Goal: Information Seeking & Learning: Learn about a topic

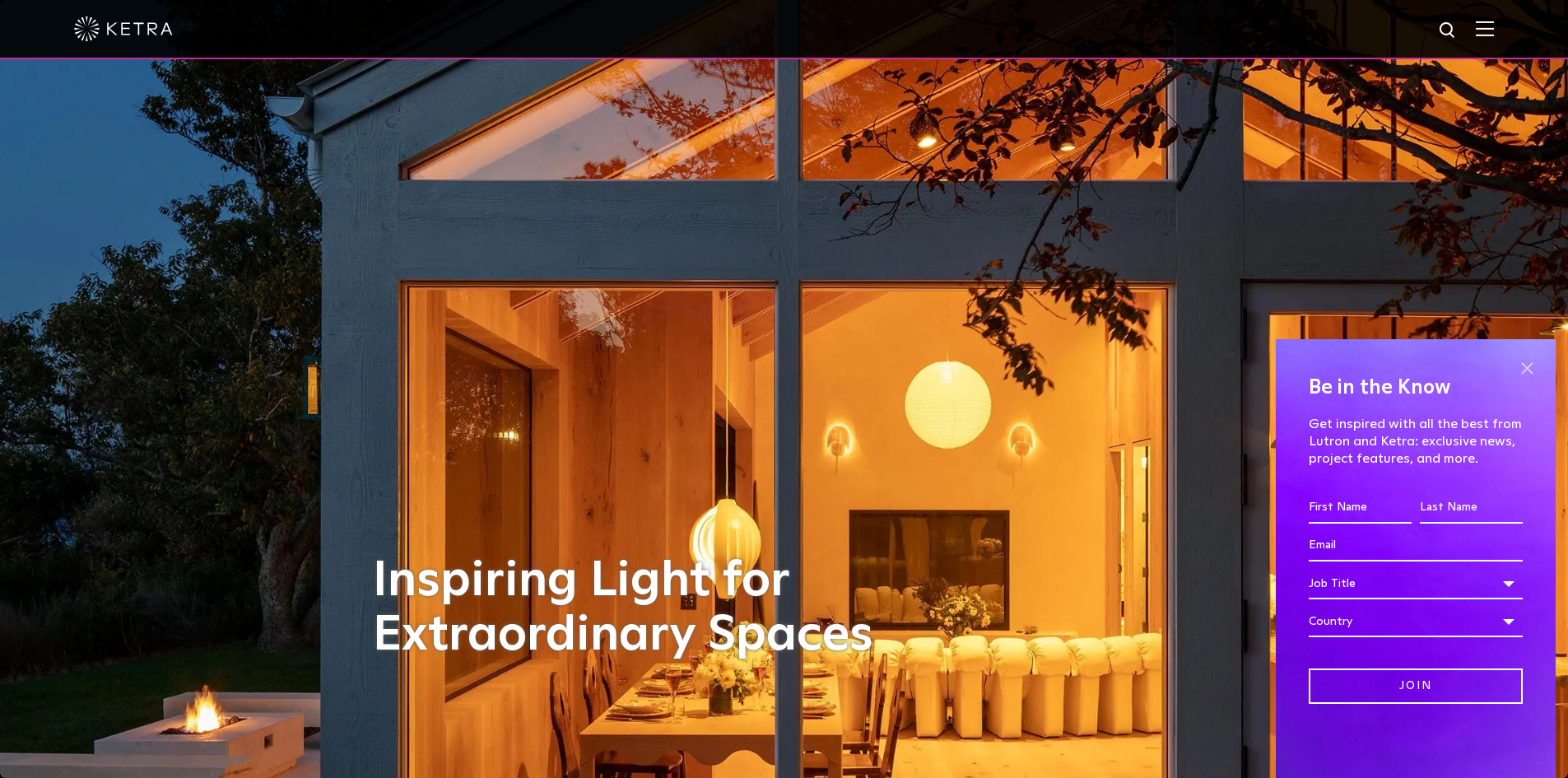
click at [1523, 374] on span at bounding box center [1527, 368] width 25 height 25
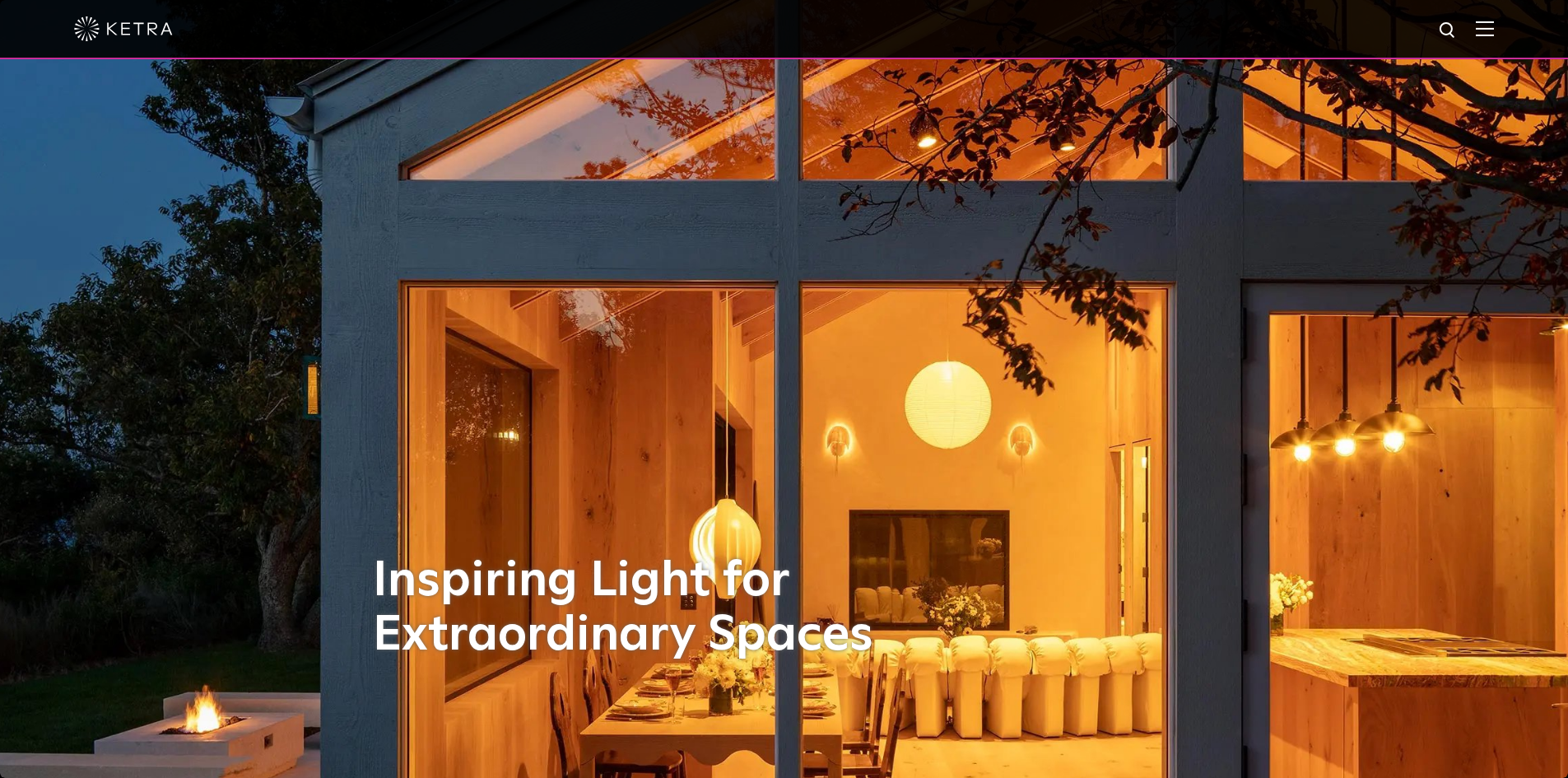
click at [1494, 23] on img at bounding box center [1486, 28] width 19 height 16
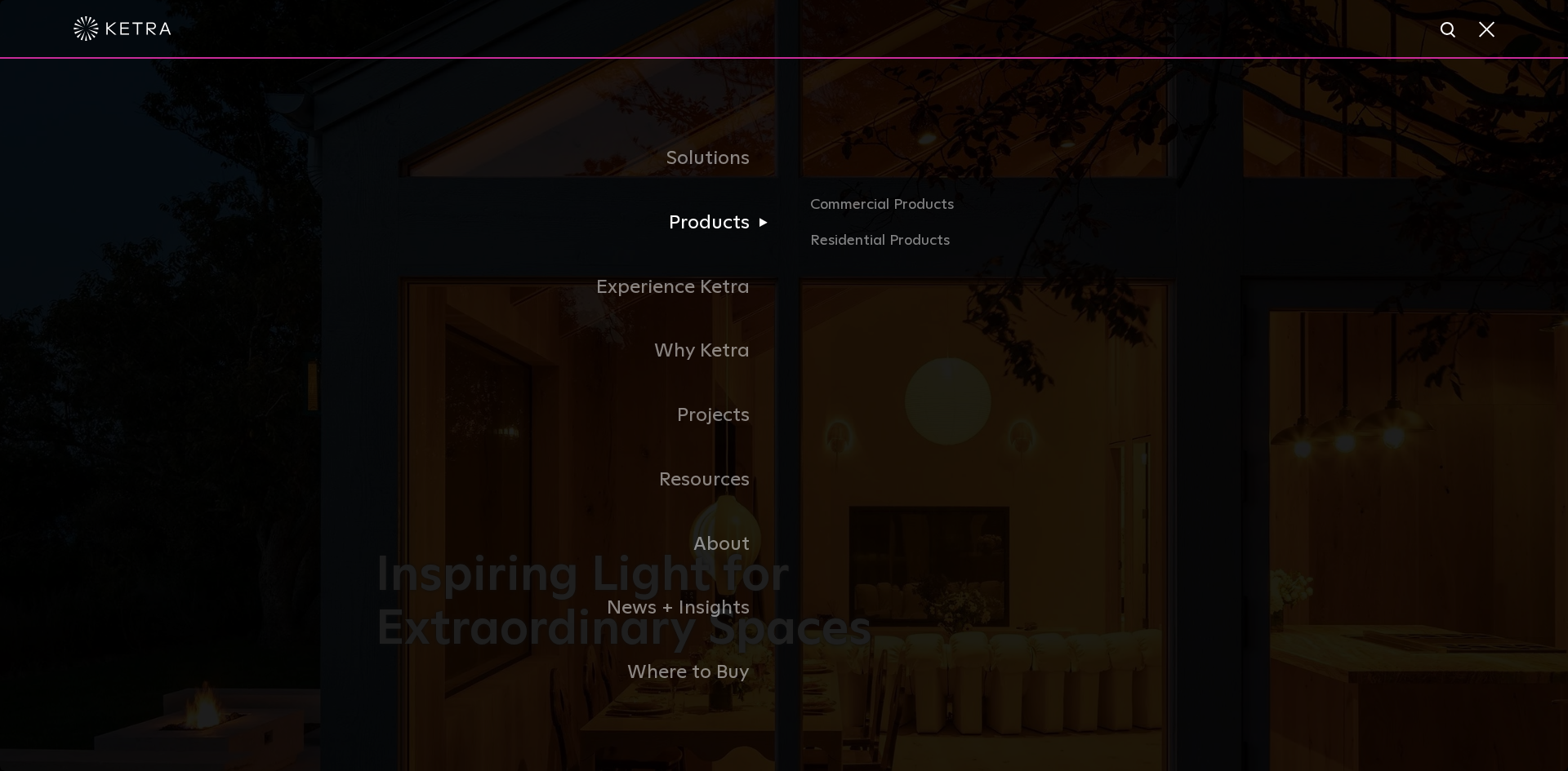
click at [770, 225] on link "Products" at bounding box center [580, 223] width 408 height 64
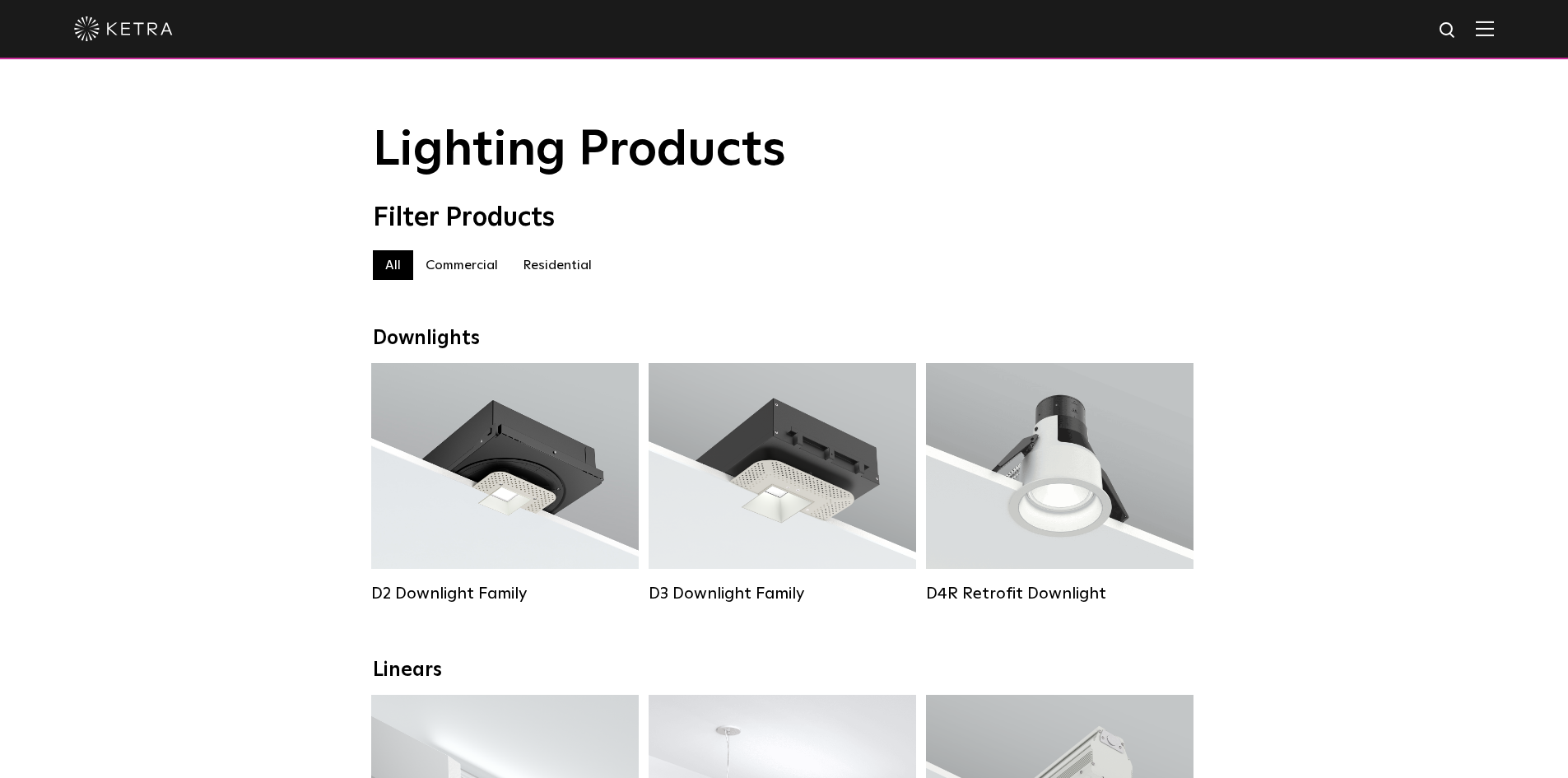
click at [551, 267] on label "Residential" at bounding box center [557, 265] width 94 height 30
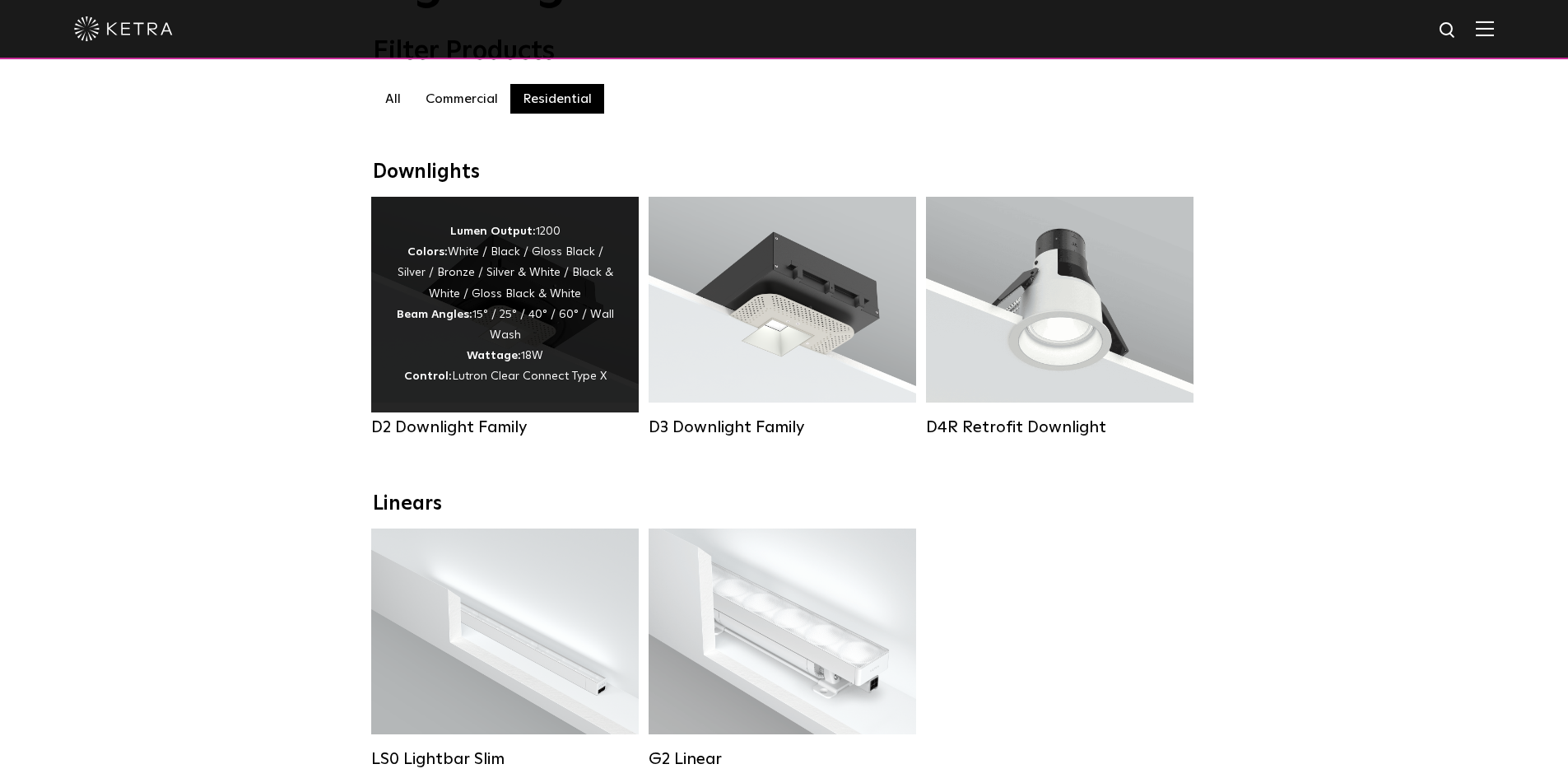
scroll to position [83, 0]
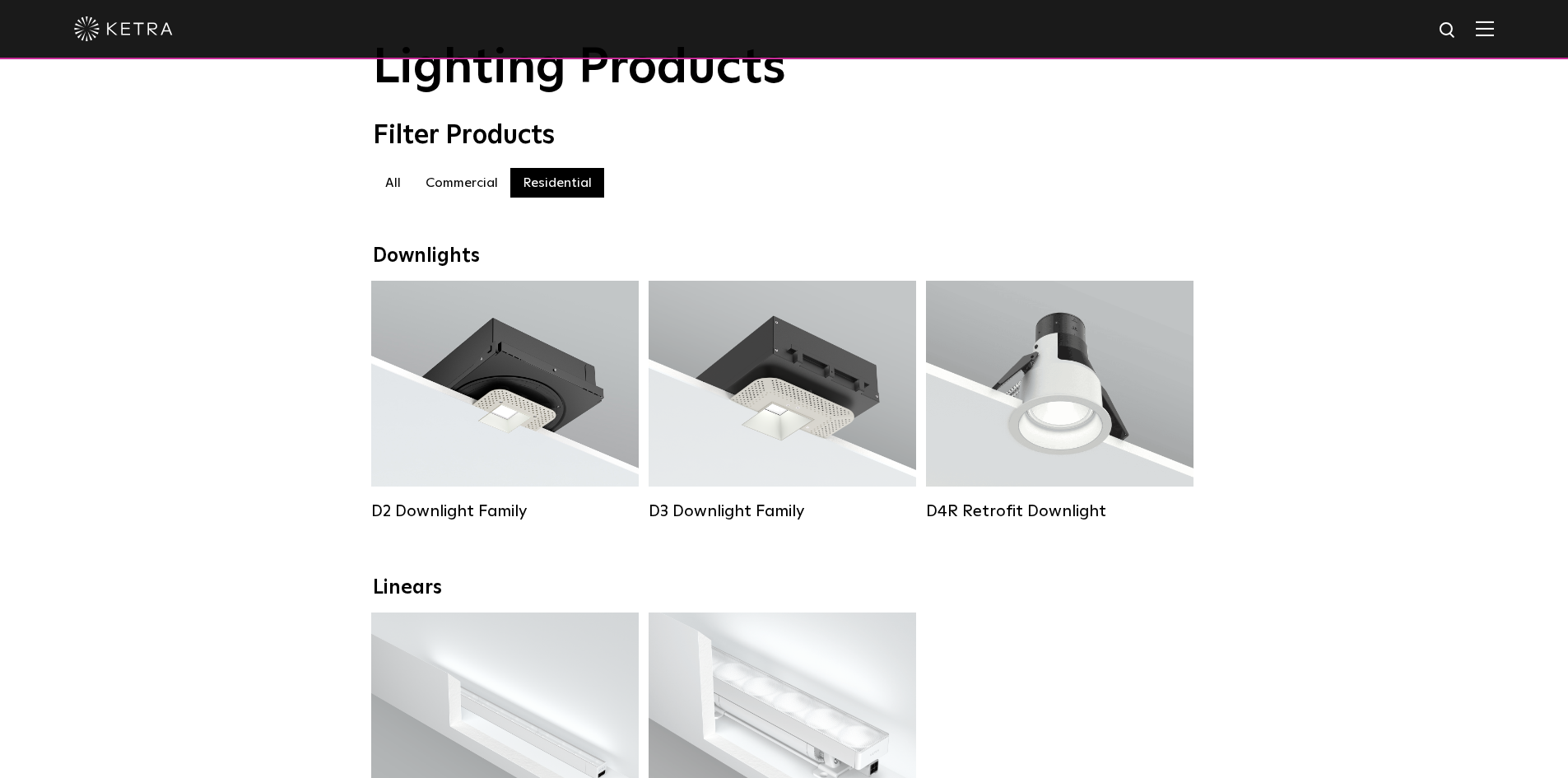
click at [476, 185] on label "Commercial" at bounding box center [462, 183] width 97 height 30
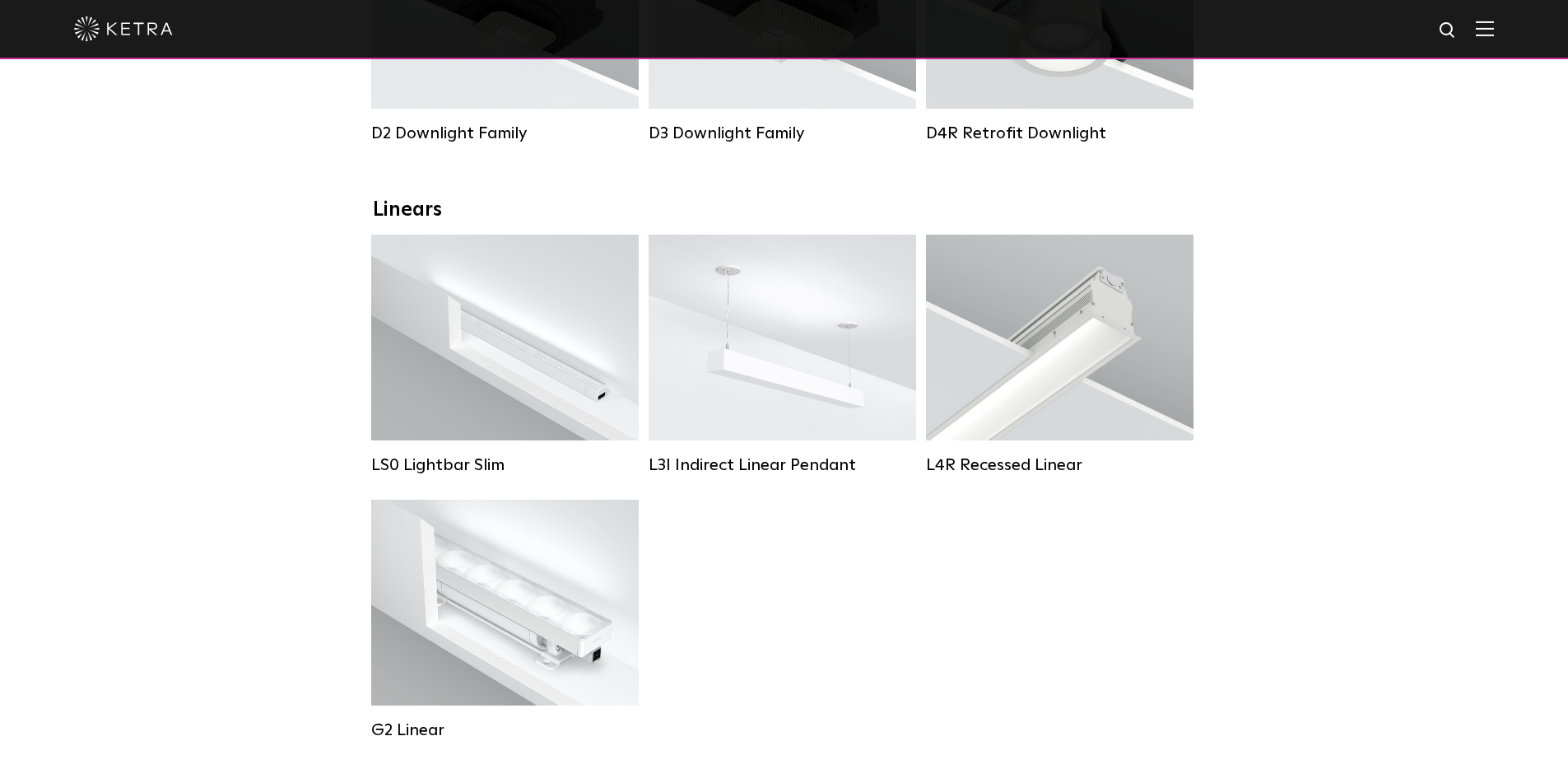
scroll to position [494, 0]
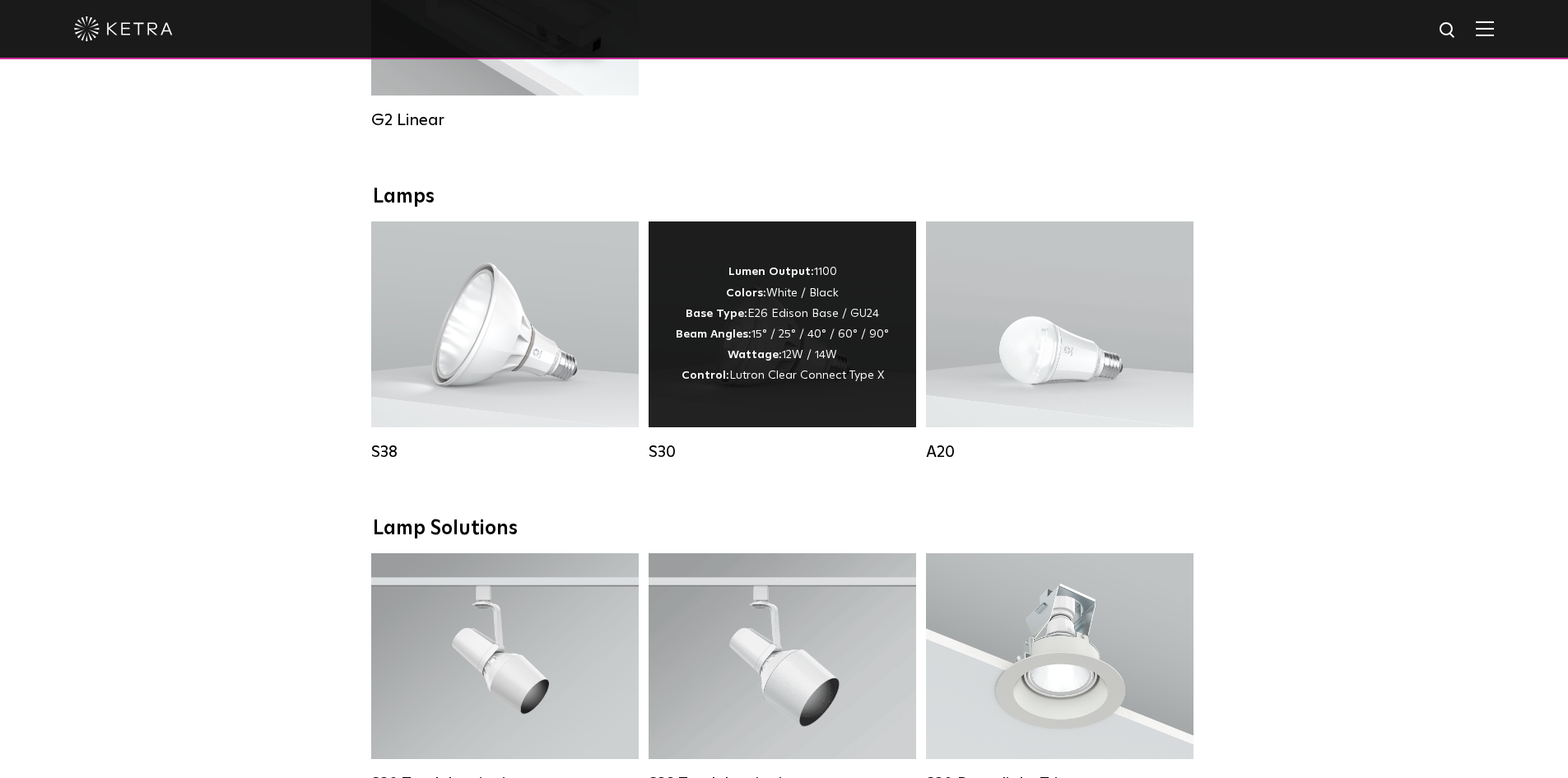
scroll to position [741, 0]
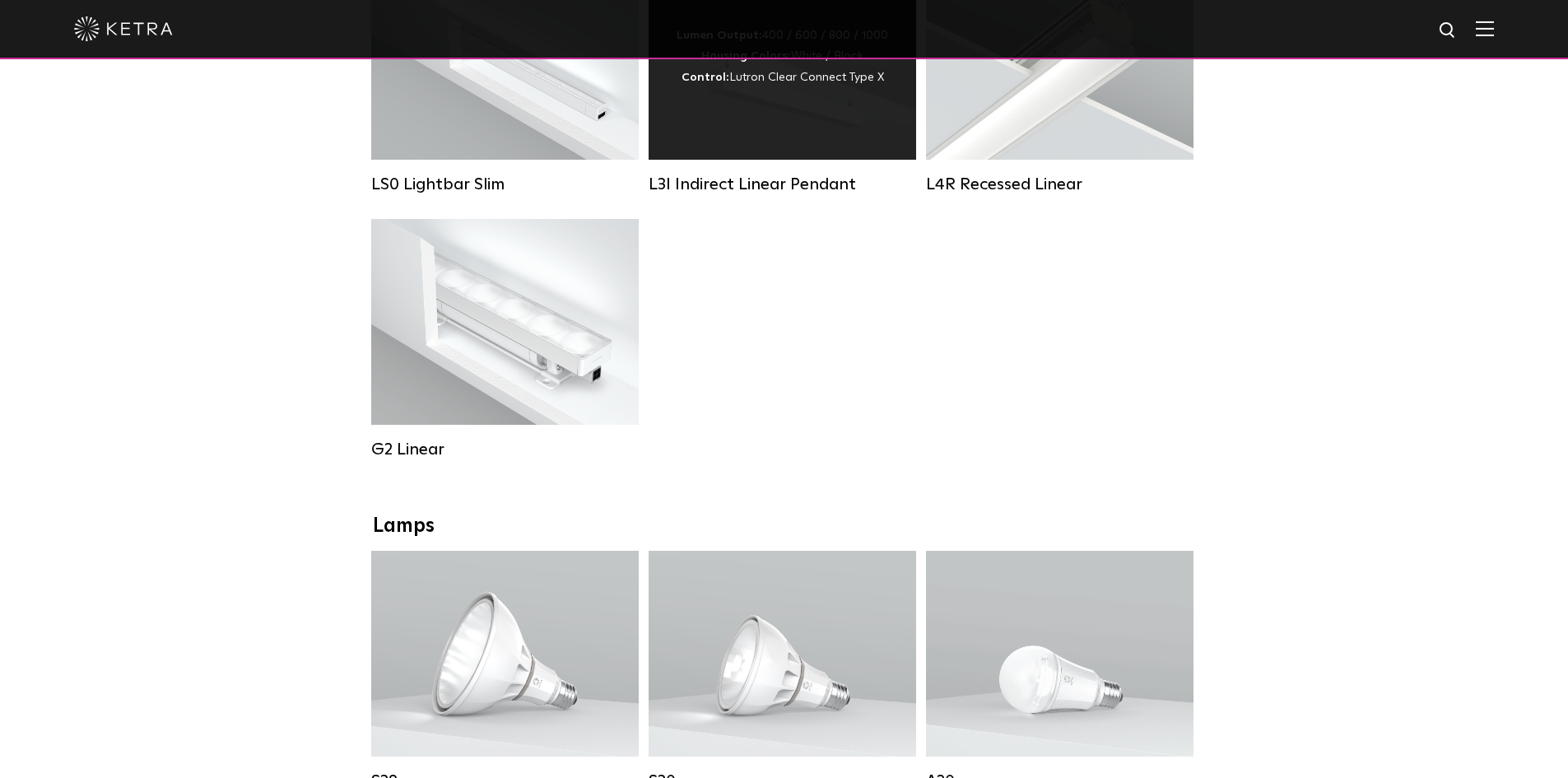
click at [803, 195] on div "L3I Indirect Linear Pendant" at bounding box center [782, 184] width 268 height 19
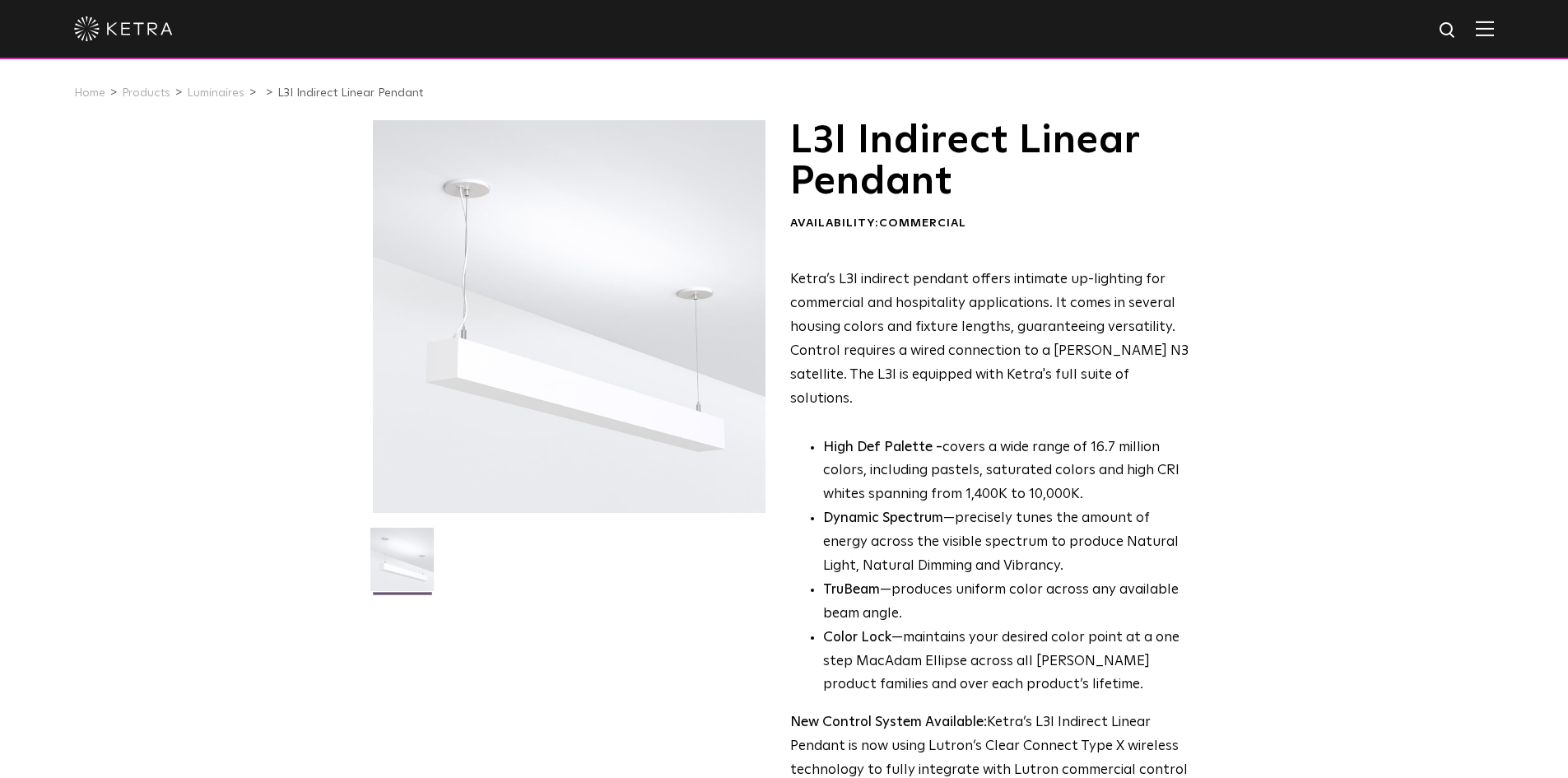
click at [954, 332] on p "Ketra’s L3I indirect pendant offers intimate up-lighting for commercial and hos…" at bounding box center [991, 340] width 401 height 143
click at [966, 332] on p "Ketra’s L3I indirect pendant offers intimate up-lighting for commercial and hos…" at bounding box center [991, 340] width 401 height 143
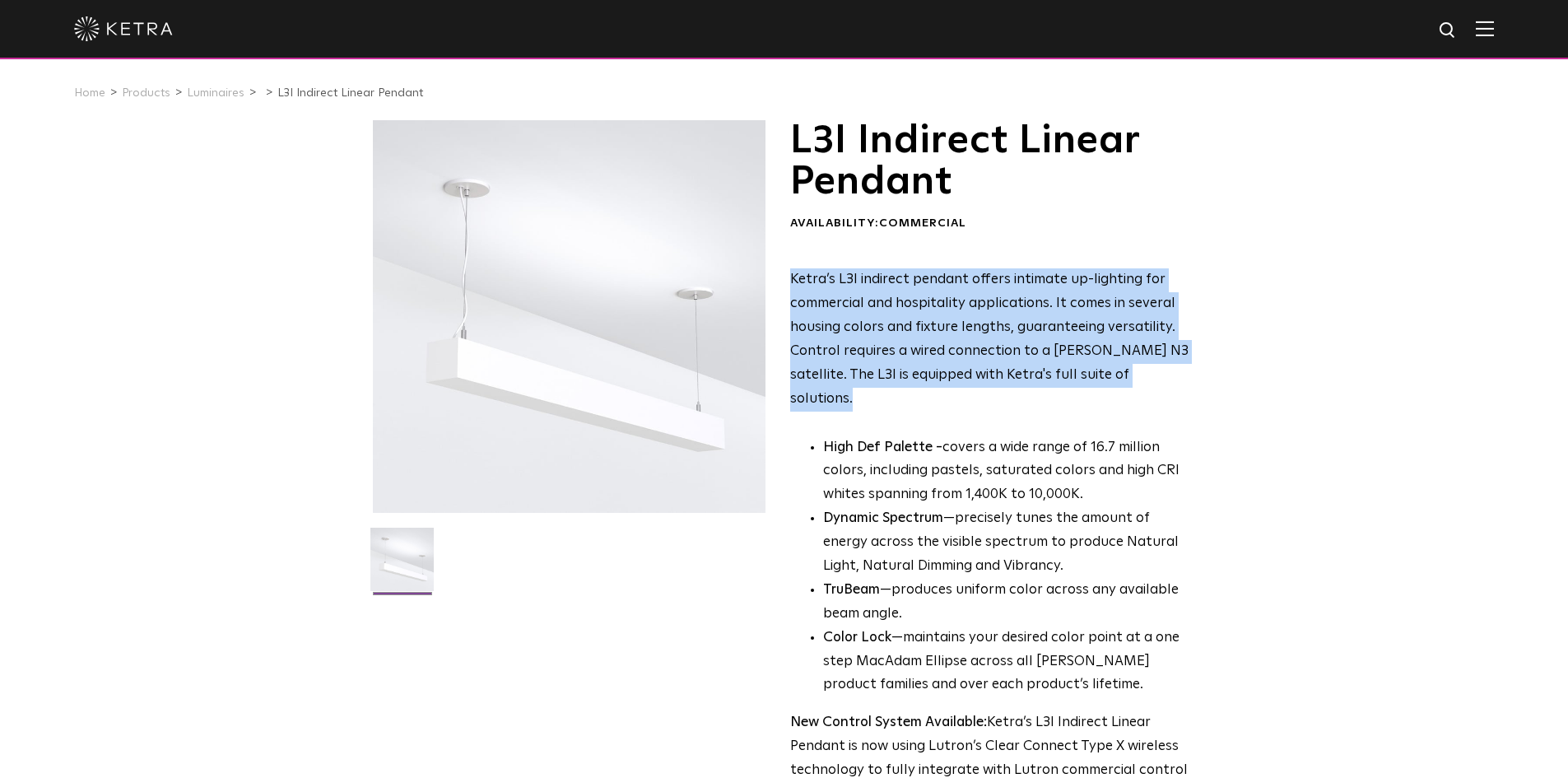
click at [966, 332] on p "Ketra’s L3I indirect pendant offers intimate up-lighting for commercial and hos…" at bounding box center [991, 340] width 401 height 143
click at [979, 332] on p "Ketra’s L3I indirect pendant offers intimate up-lighting for commercial and hos…" at bounding box center [991, 340] width 401 height 143
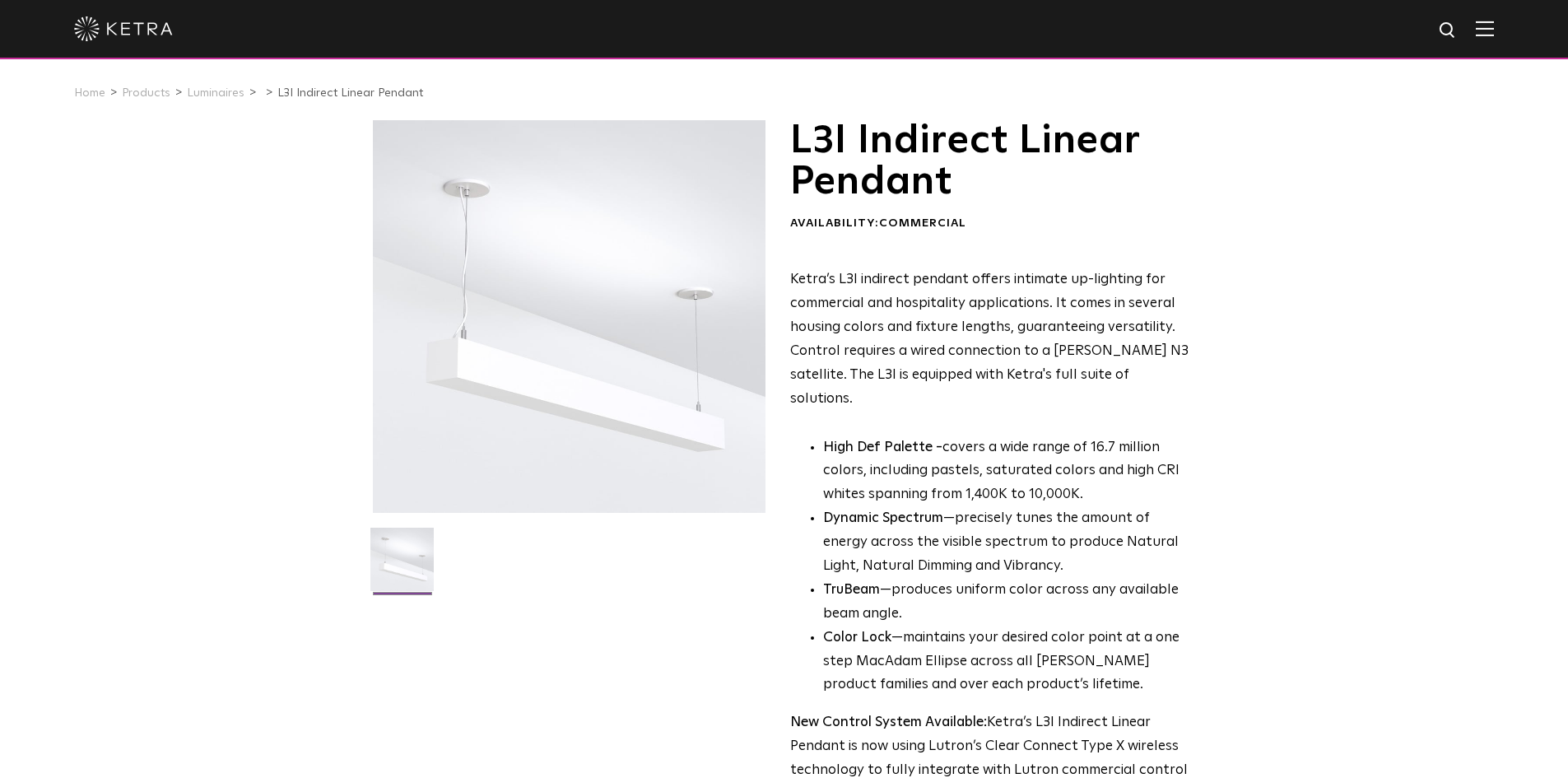
click at [979, 333] on p "Ketra’s L3I indirect pendant offers intimate up-lighting for commercial and hos…" at bounding box center [991, 340] width 401 height 143
click at [978, 332] on p "Ketra’s L3I indirect pendant offers intimate up-lighting for commercial and hos…" at bounding box center [991, 340] width 401 height 143
click at [977, 329] on p "Ketra’s L3I indirect pendant offers intimate up-lighting for commercial and hos…" at bounding box center [991, 340] width 401 height 143
click at [1003, 315] on p "Ketra’s L3I indirect pendant offers intimate up-lighting for commercial and hos…" at bounding box center [991, 340] width 401 height 143
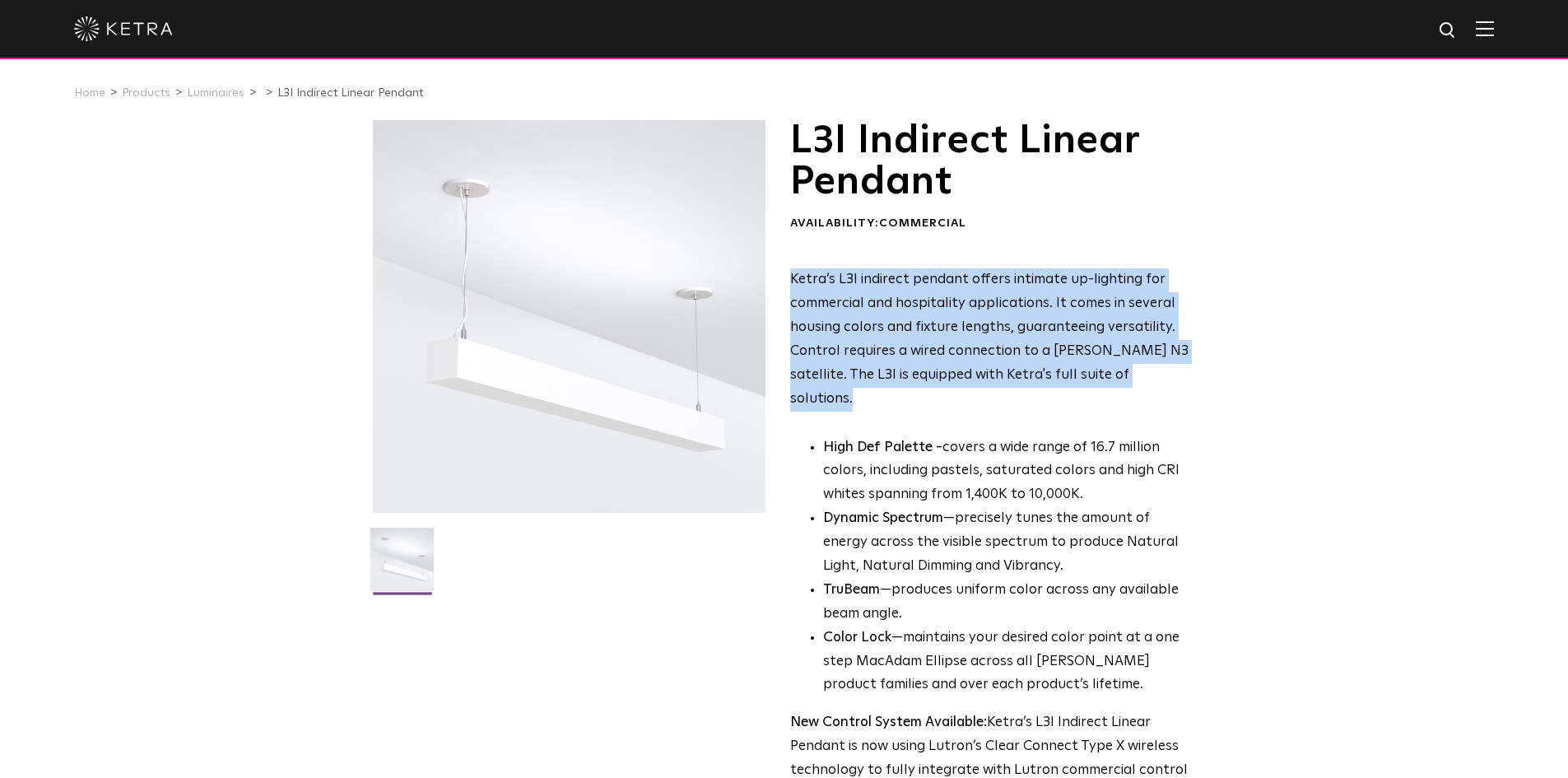
click at [1003, 315] on p "Ketra’s L3I indirect pendant offers intimate up-lighting for commercial and hos…" at bounding box center [991, 340] width 401 height 143
click at [1048, 307] on p "Ketra’s L3I indirect pendant offers intimate up-lighting for commercial and hos…" at bounding box center [991, 340] width 401 height 143
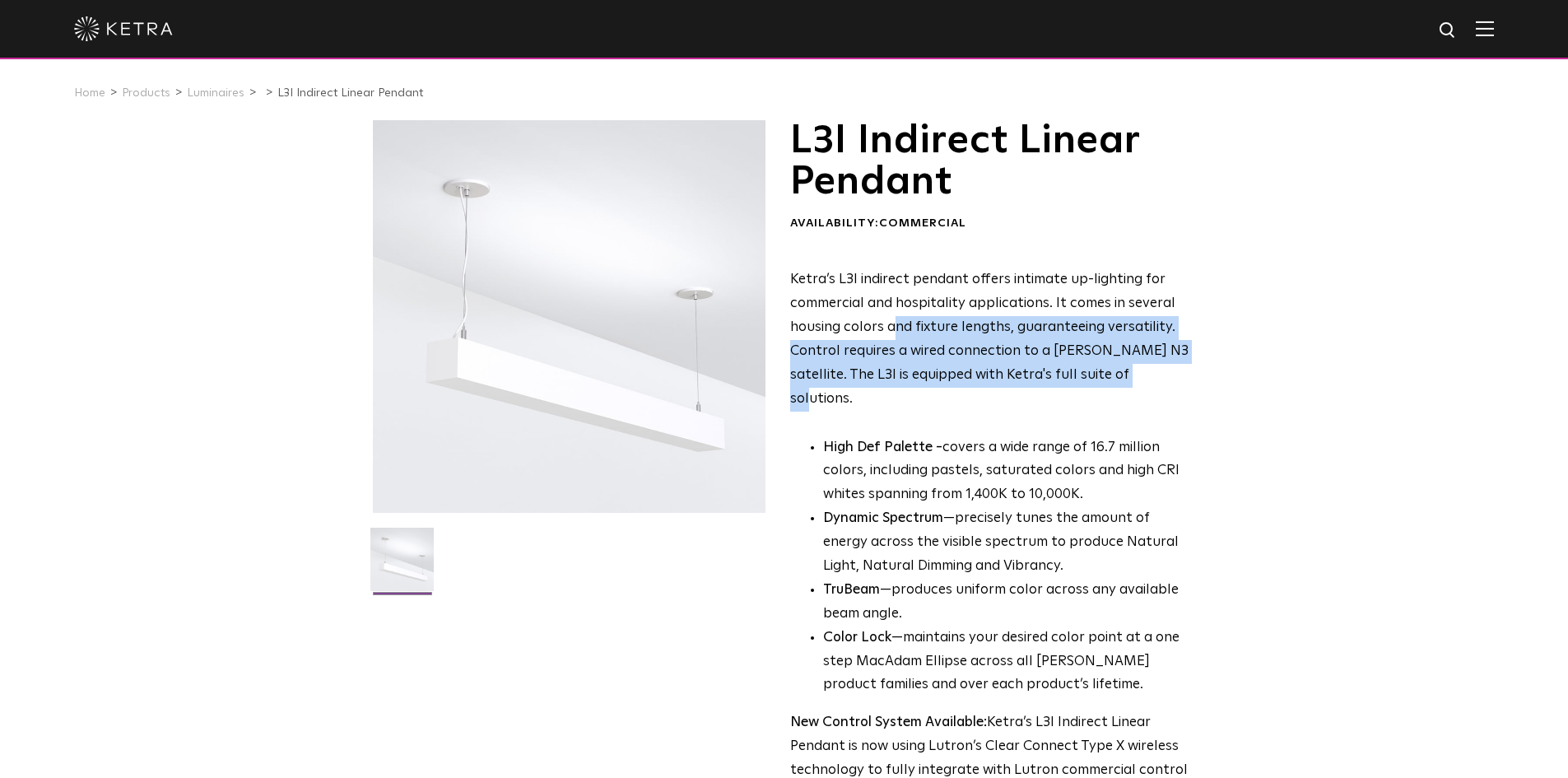
drag, startPoint x: 894, startPoint y: 325, endPoint x: 1198, endPoint y: 374, distance: 307.9
click at [1198, 374] on div "L3I Indirect Linear Pendant Availability: Commercial Ketra’s L3I indirect penda…" at bounding box center [785, 554] width 856 height 867
click at [1069, 380] on p "Ketra’s L3I indirect pendant offers intimate up-lighting for commercial and hos…" at bounding box center [991, 340] width 401 height 143
drag, startPoint x: 884, startPoint y: 336, endPoint x: 1099, endPoint y: 376, distance: 218.7
click at [1095, 376] on p "Ketra’s L3I indirect pendant offers intimate up-lighting for commercial and hos…" at bounding box center [991, 340] width 401 height 143
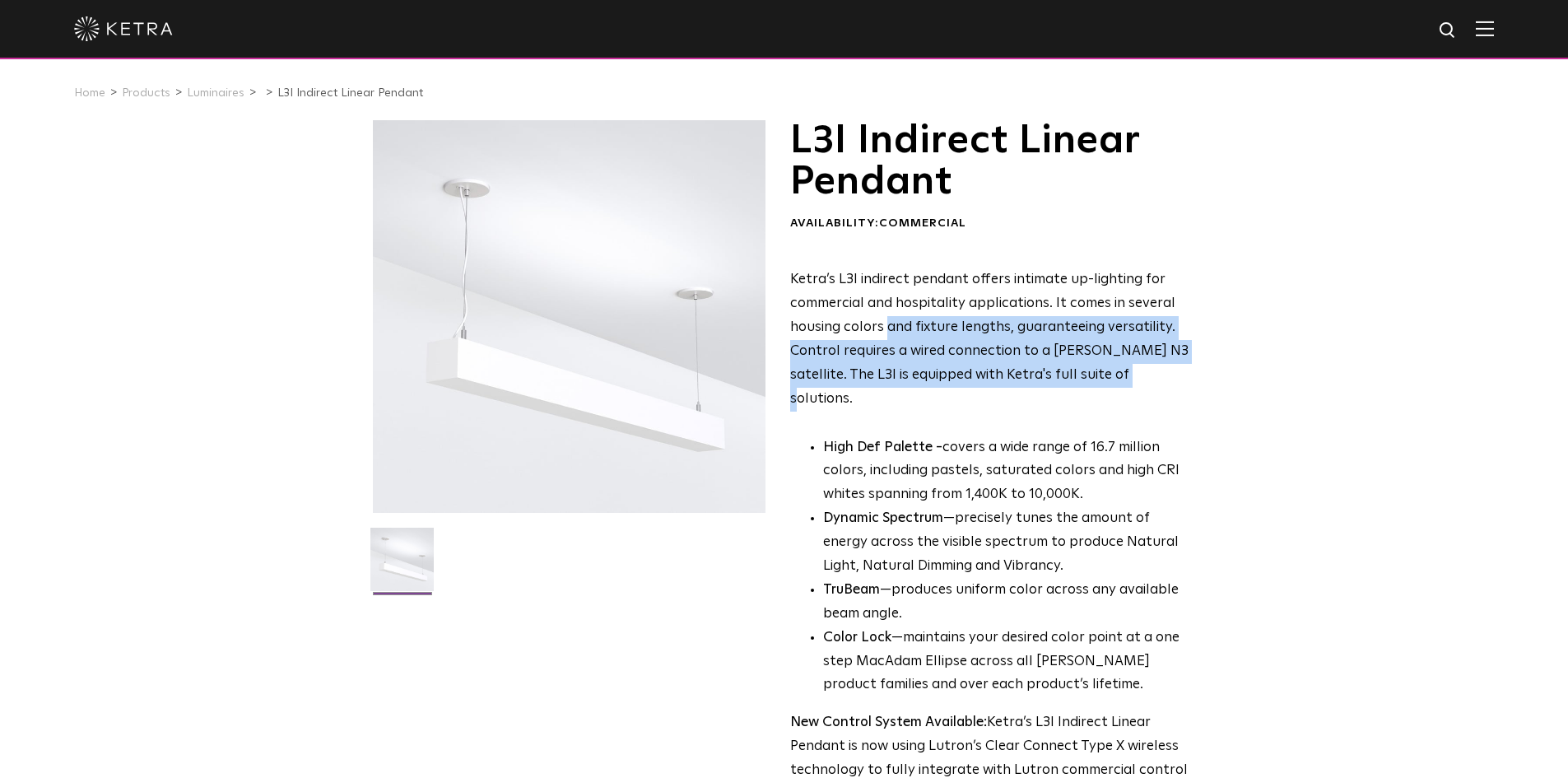
click at [1094, 377] on p "Ketra’s L3I indirect pendant offers intimate up-lighting for commercial and hos…" at bounding box center [991, 340] width 401 height 143
drag, startPoint x: 1058, startPoint y: 373, endPoint x: 868, endPoint y: 294, distance: 205.8
click at [903, 309] on p "Ketra’s L3I indirect pendant offers intimate up-lighting for commercial and hos…" at bounding box center [991, 340] width 401 height 143
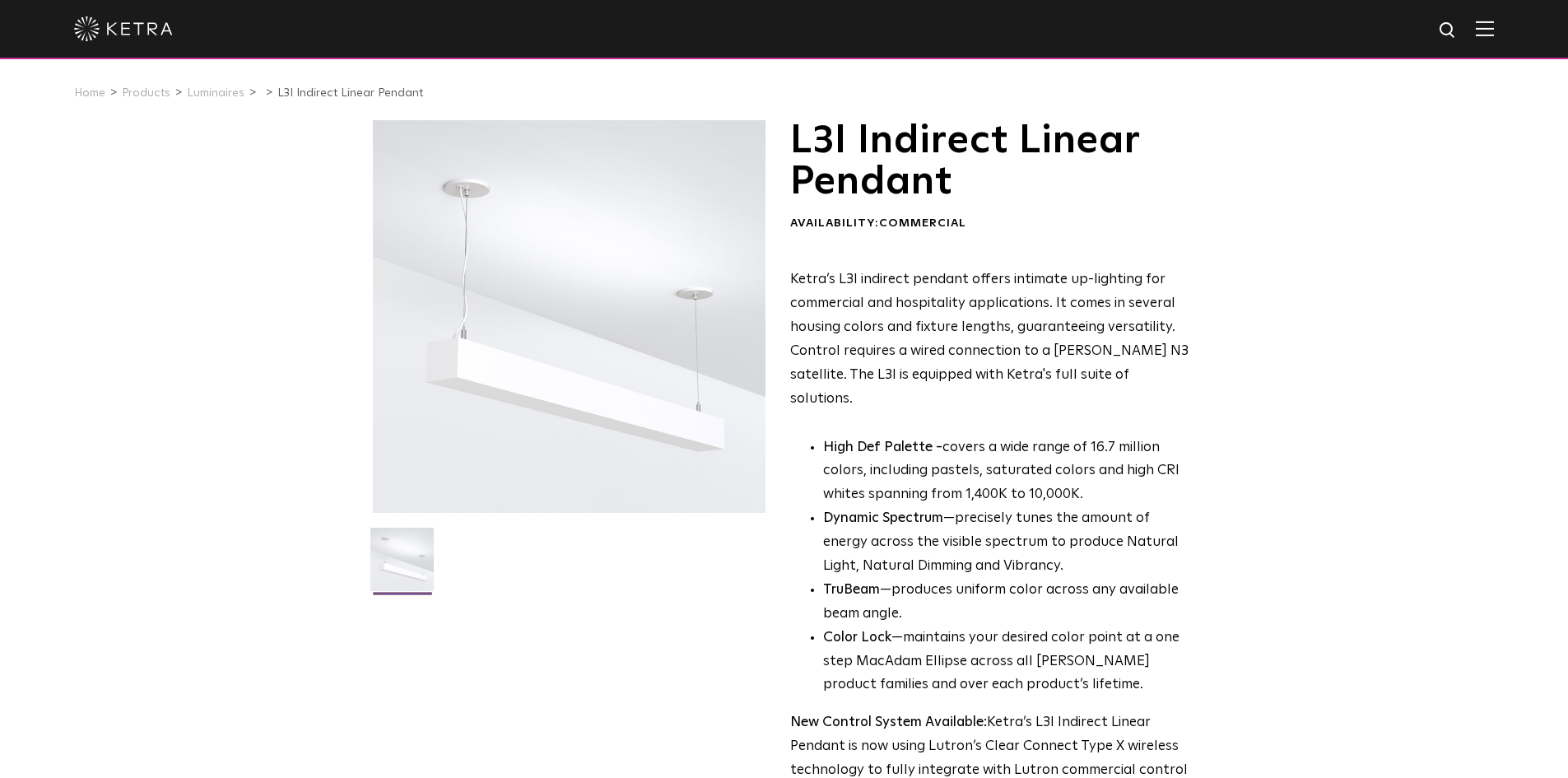
click at [863, 291] on p "Ketra’s L3I indirect pendant offers intimate up-lighting for commercial and hos…" at bounding box center [991, 340] width 401 height 143
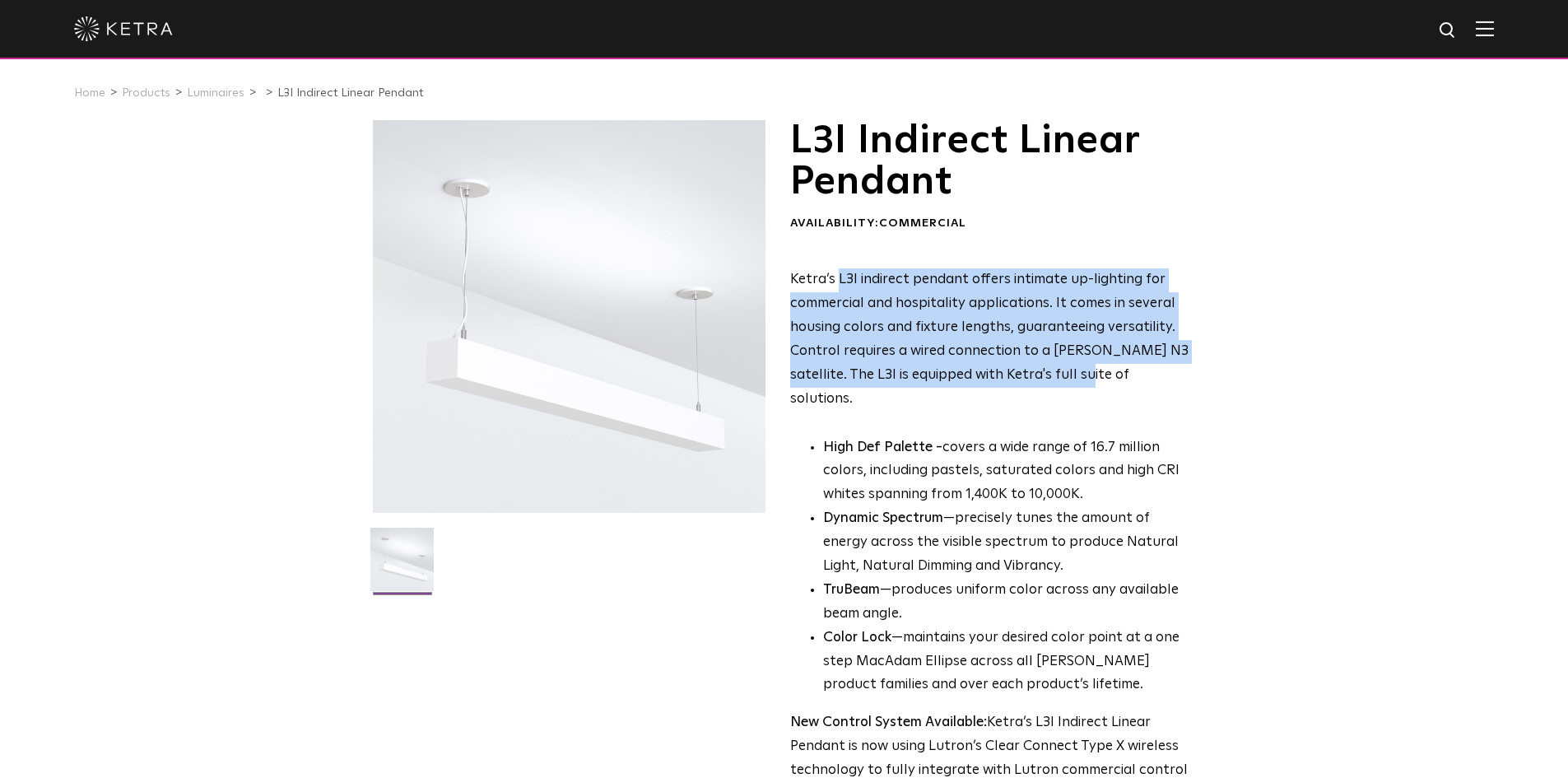
drag, startPoint x: 840, startPoint y: 288, endPoint x: 1051, endPoint y: 365, distance: 224.6
click at [1051, 365] on p "Ketra’s L3I indirect pendant offers intimate up-lighting for commercial and hos…" at bounding box center [991, 340] width 401 height 143
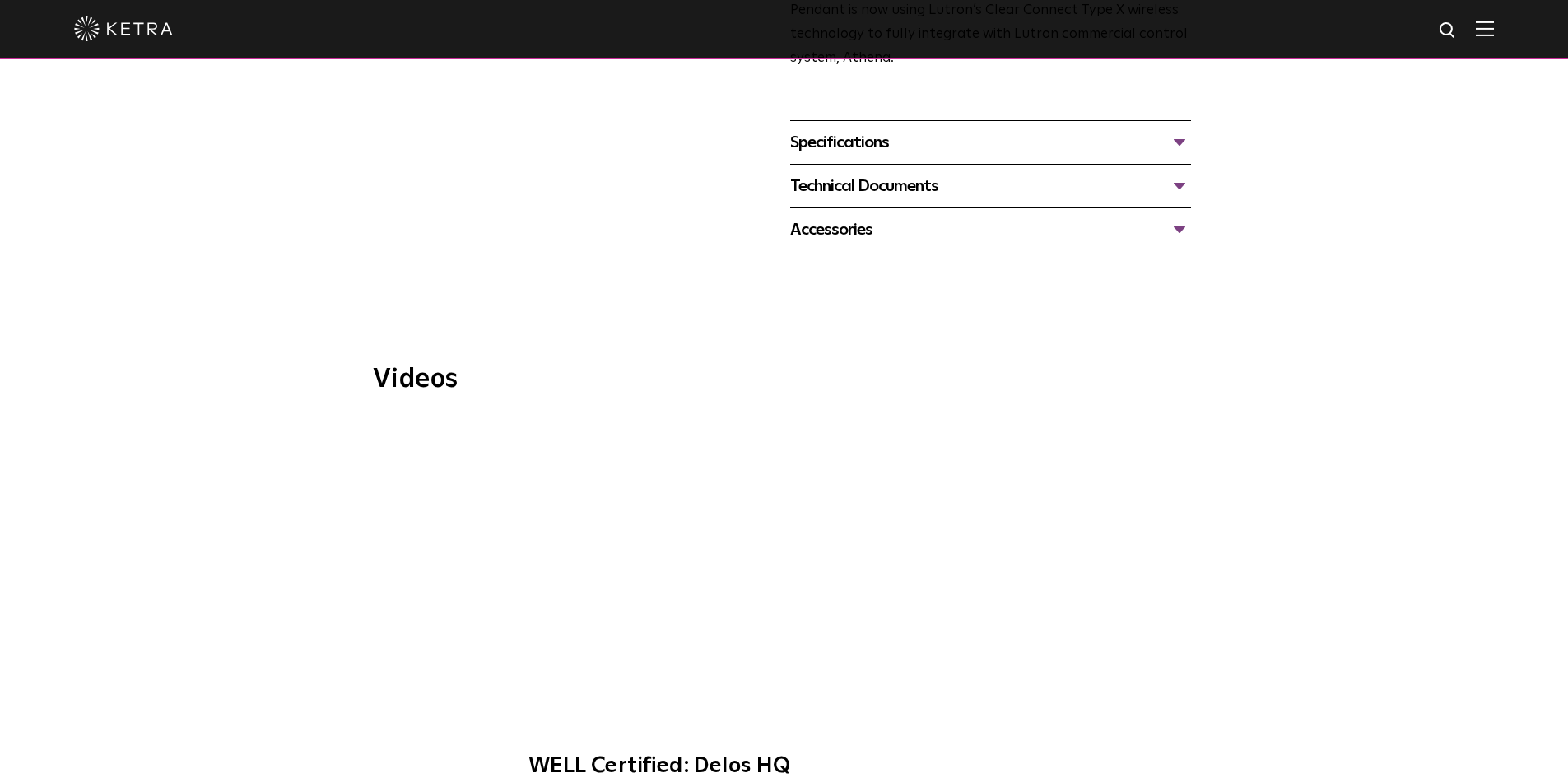
scroll to position [412, 0]
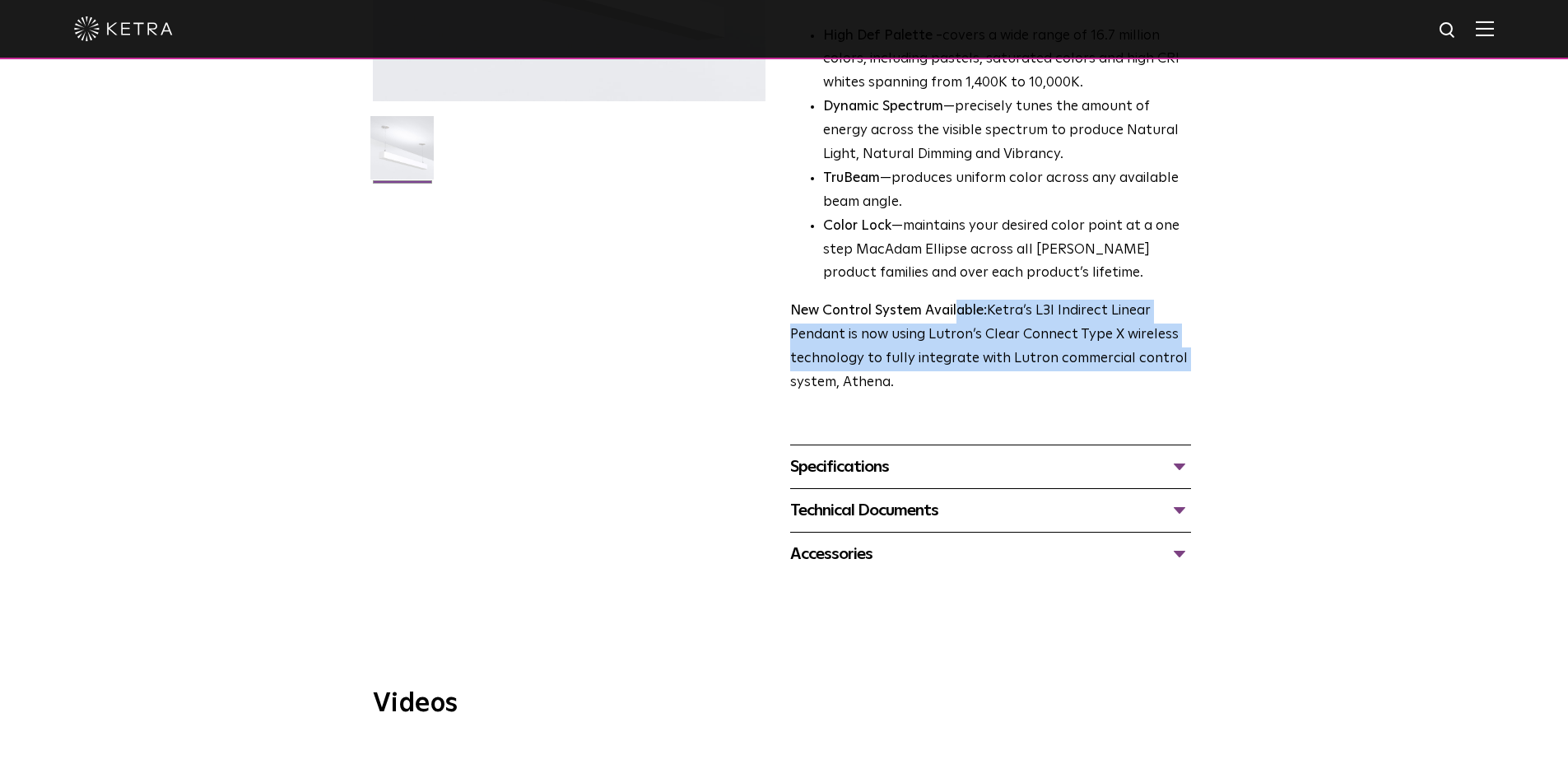
drag, startPoint x: 1030, startPoint y: 312, endPoint x: 1216, endPoint y: 339, distance: 187.9
click at [1216, 339] on div "L3I Indirect Linear Pendant Availability: Commercial Ketra’s L3I indirect penda…" at bounding box center [784, 142] width 1568 height 867
click at [1042, 337] on p "New Control System Available: Ketra’s L3I Indirect Linear Pendant is now using …" at bounding box center [991, 347] width 401 height 96
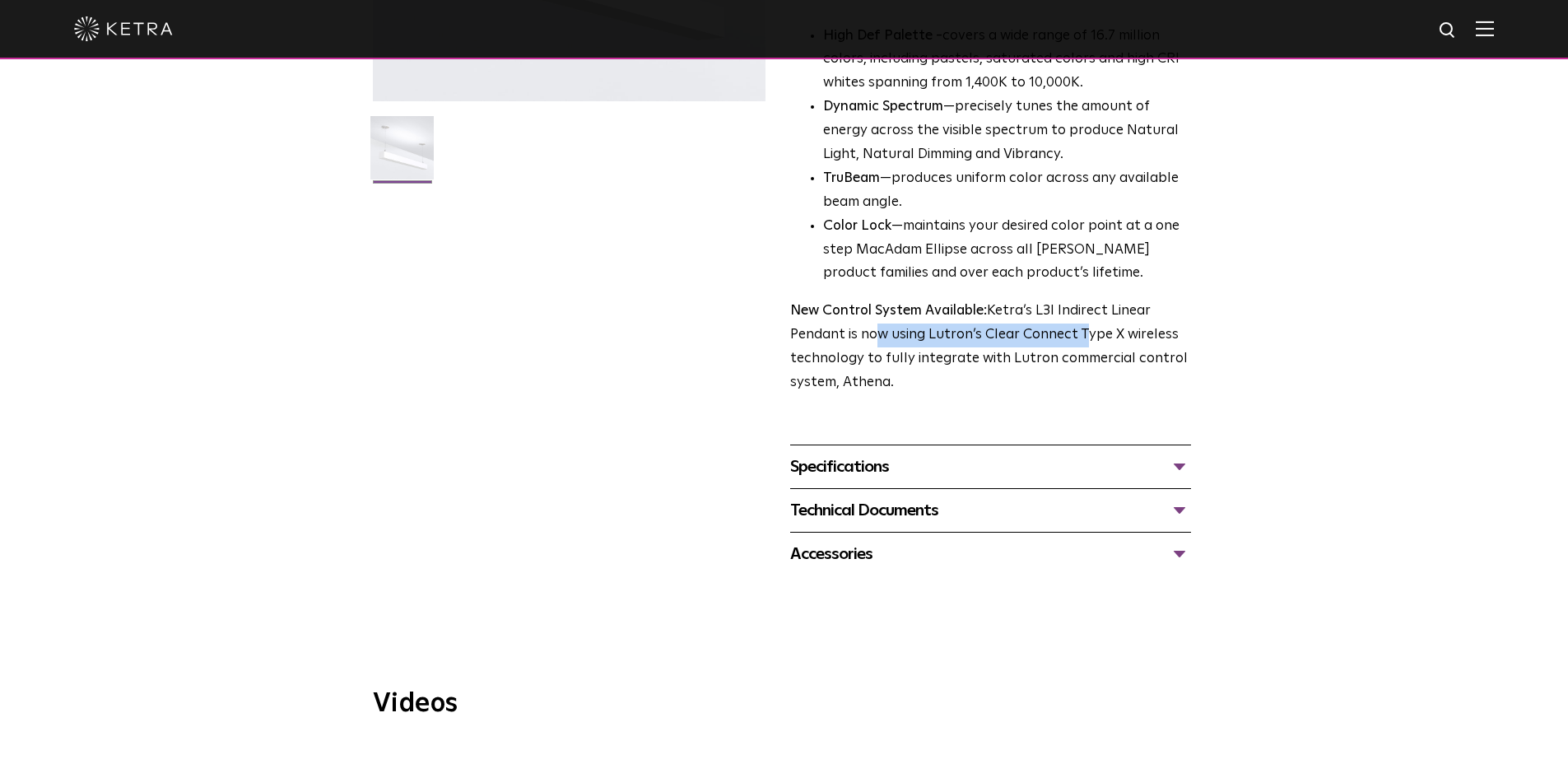
drag, startPoint x: 868, startPoint y: 302, endPoint x: 1078, endPoint y: 306, distance: 210.0
click at [1078, 306] on p "New Control System Available: Ketra’s L3I Indirect Linear Pendant is now using …" at bounding box center [991, 347] width 401 height 96
click at [1028, 330] on p "New Control System Available: Ketra’s L3I Indirect Linear Pendant is now using …" at bounding box center [991, 347] width 401 height 96
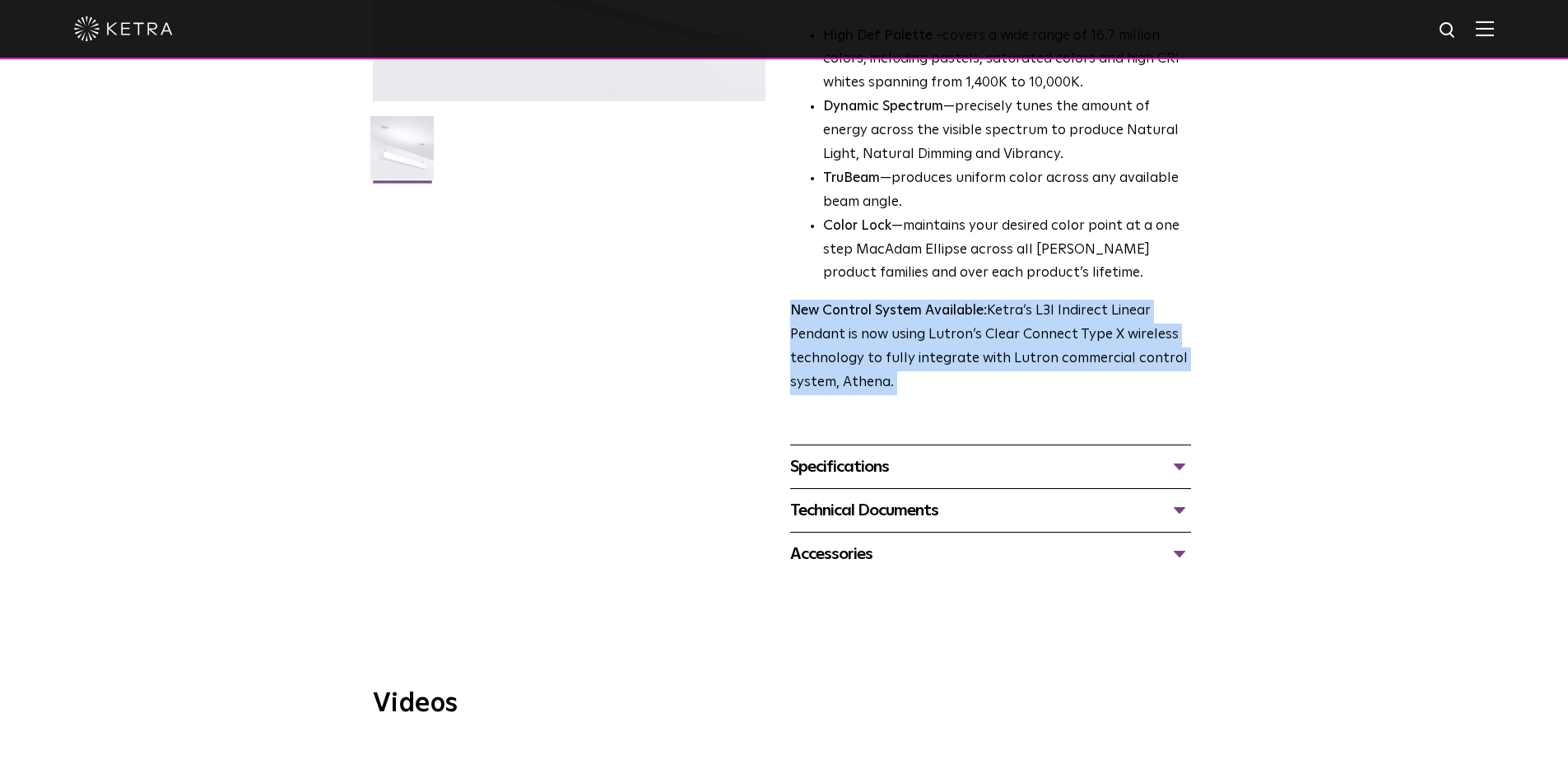
click at [1028, 330] on p "New Control System Available: Ketra’s L3I Indirect Linear Pendant is now using …" at bounding box center [991, 347] width 401 height 96
click at [1097, 326] on p "New Control System Available: Ketra’s L3I Indirect Linear Pendant is now using …" at bounding box center [991, 347] width 401 height 96
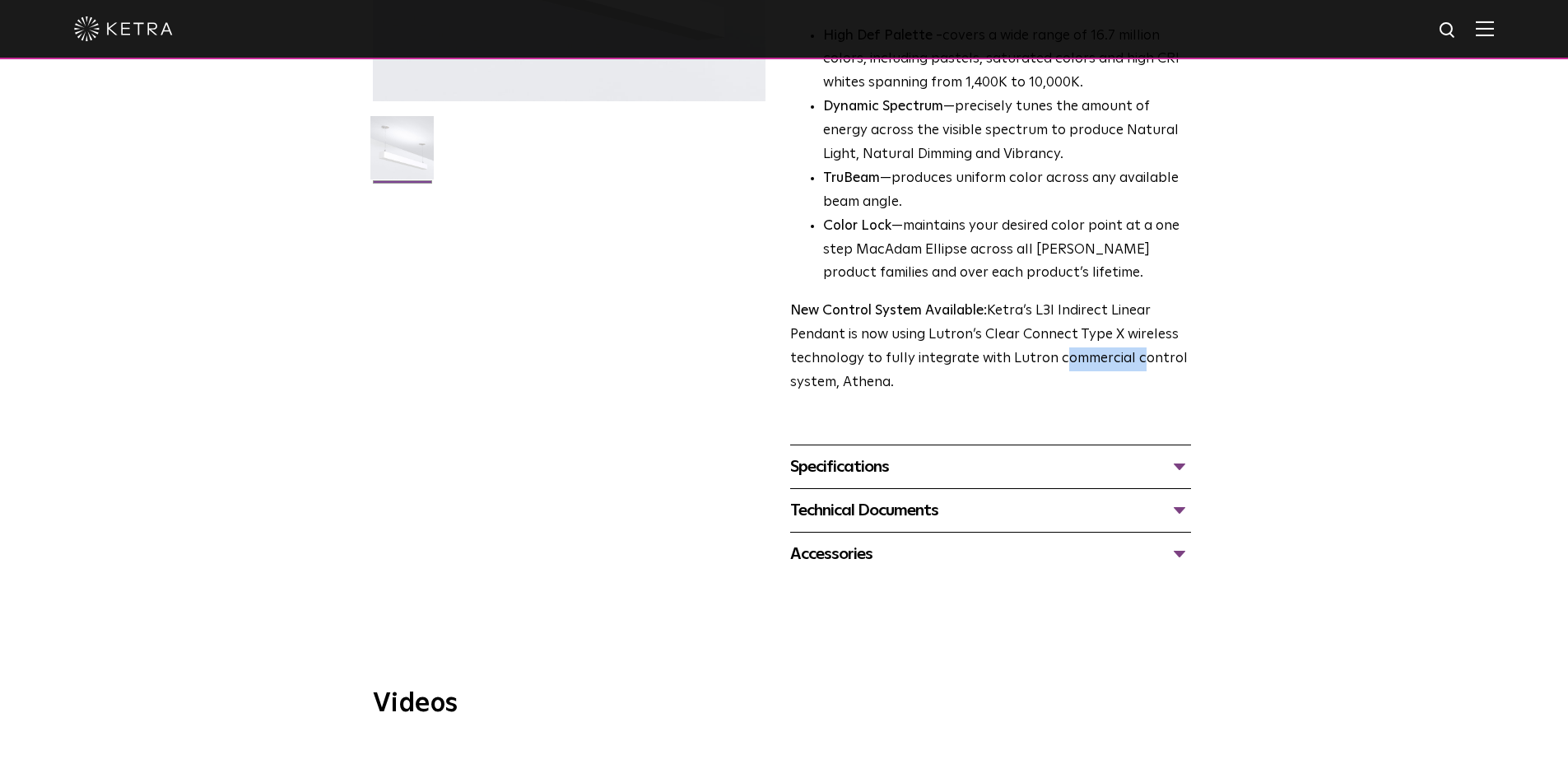
click at [1097, 326] on p "New Control System Available: Ketra’s L3I Indirect Linear Pendant is now using …" at bounding box center [991, 347] width 401 height 96
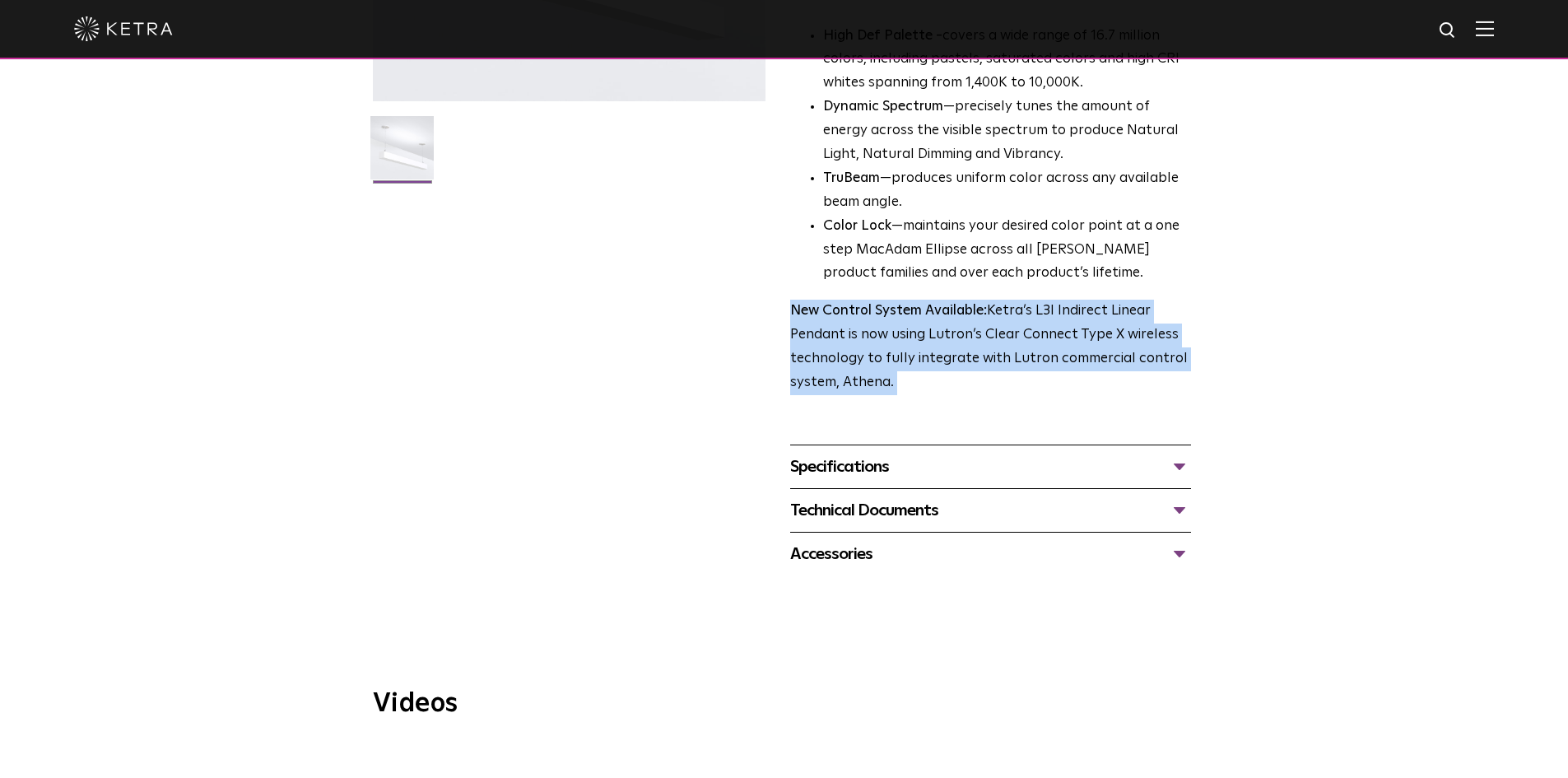
click at [1097, 326] on p "New Control System Available: Ketra’s L3I Indirect Linear Pendant is now using …" at bounding box center [991, 347] width 401 height 96
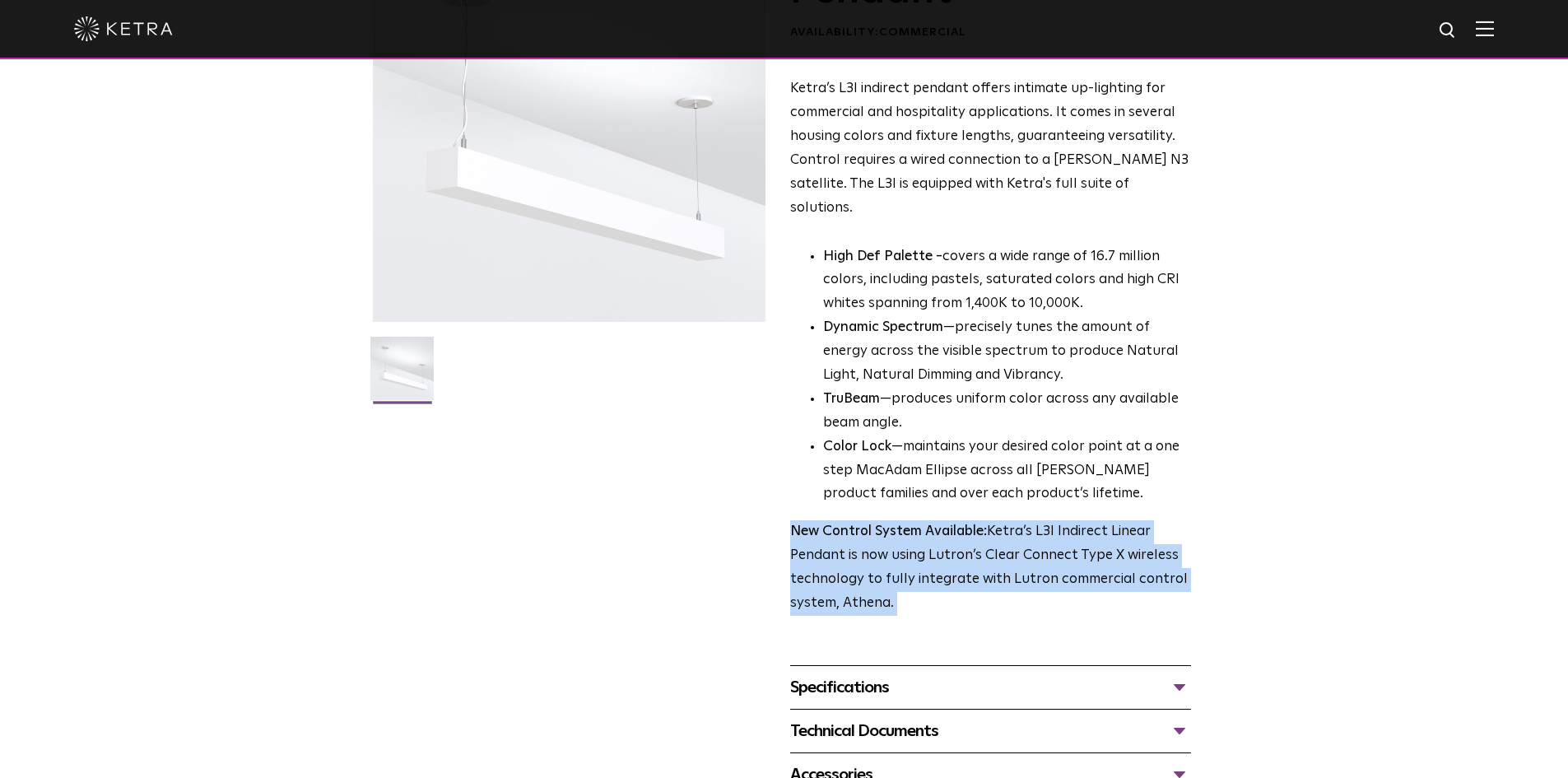
scroll to position [0, 0]
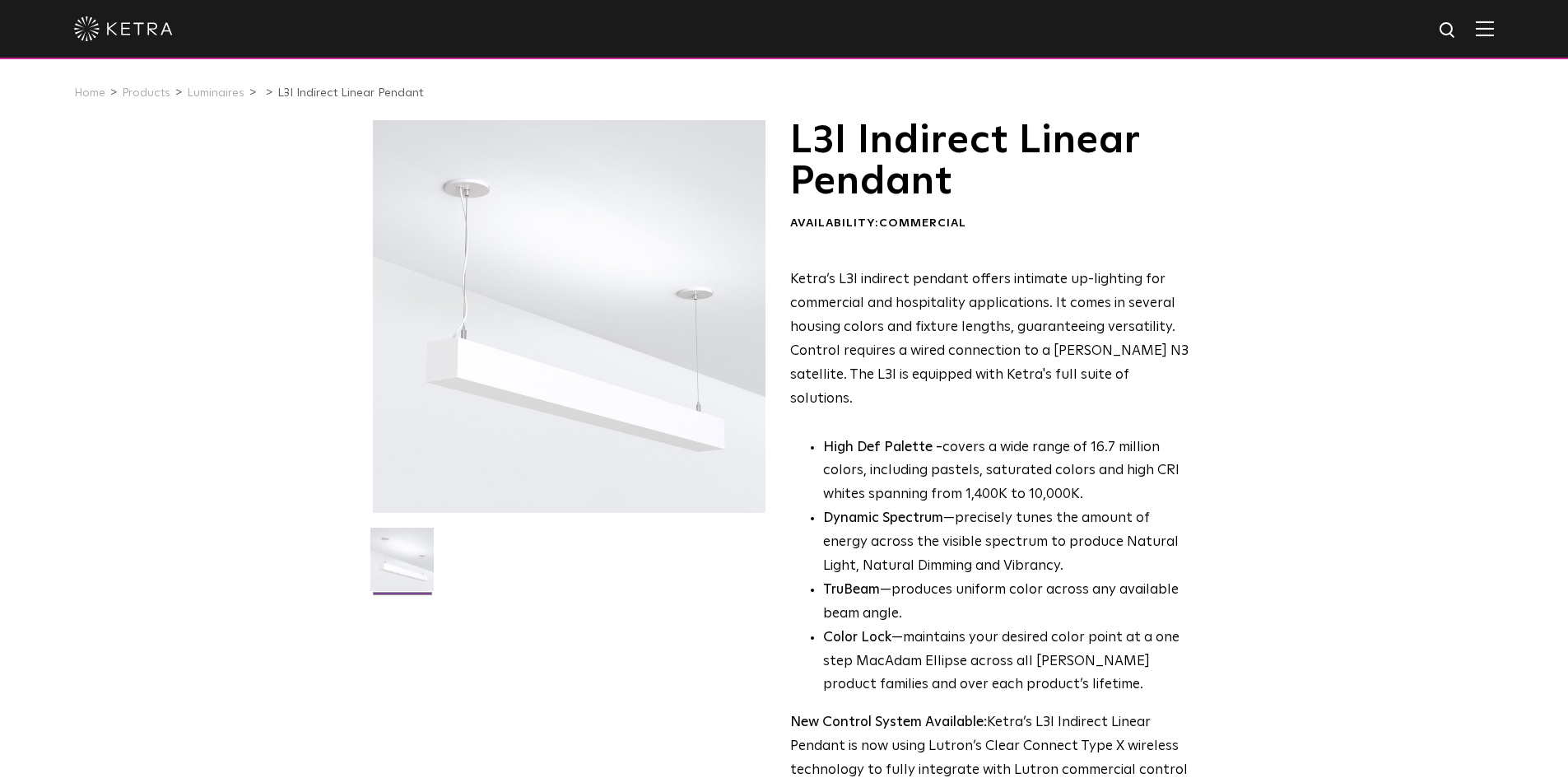
click at [910, 148] on h1 "L3I Indirect Linear Pendant" at bounding box center [991, 162] width 401 height 83
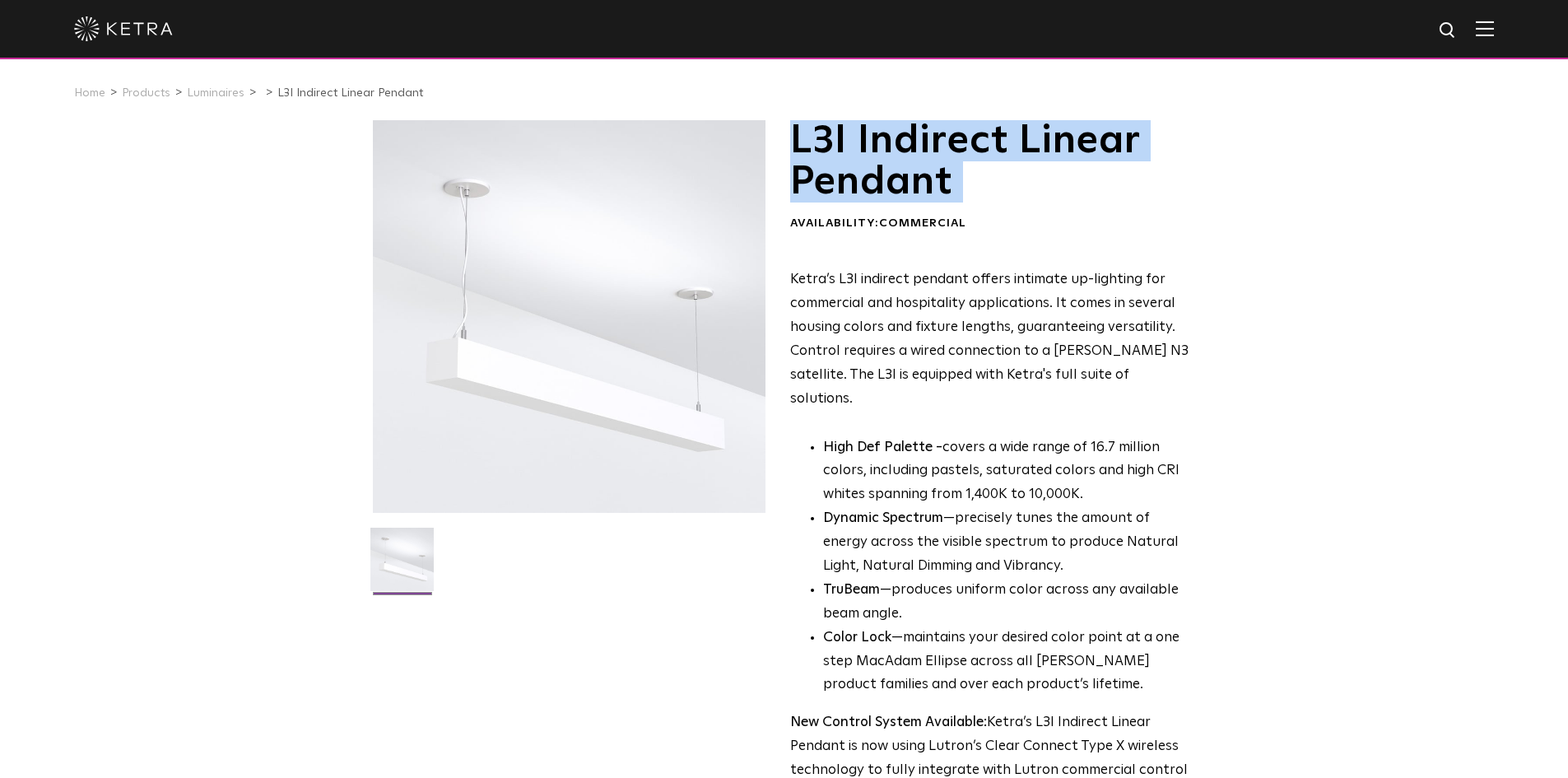
click at [910, 148] on h1 "L3I Indirect Linear Pendant" at bounding box center [991, 162] width 401 height 83
click at [969, 151] on h1 "L3I Indirect Linear Pendant" at bounding box center [991, 162] width 401 height 83
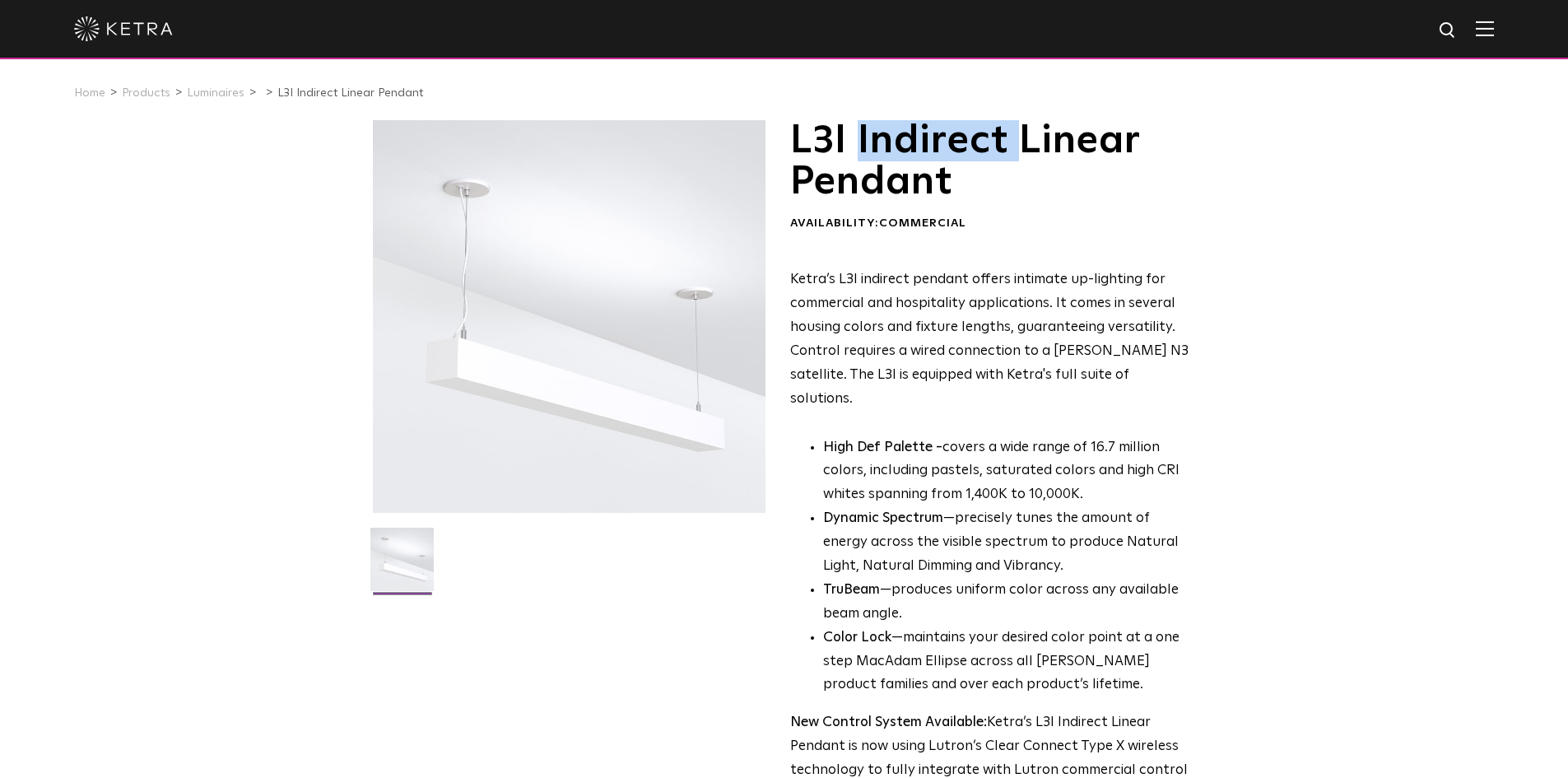
click at [969, 151] on h1 "L3I Indirect Linear Pendant" at bounding box center [991, 162] width 401 height 83
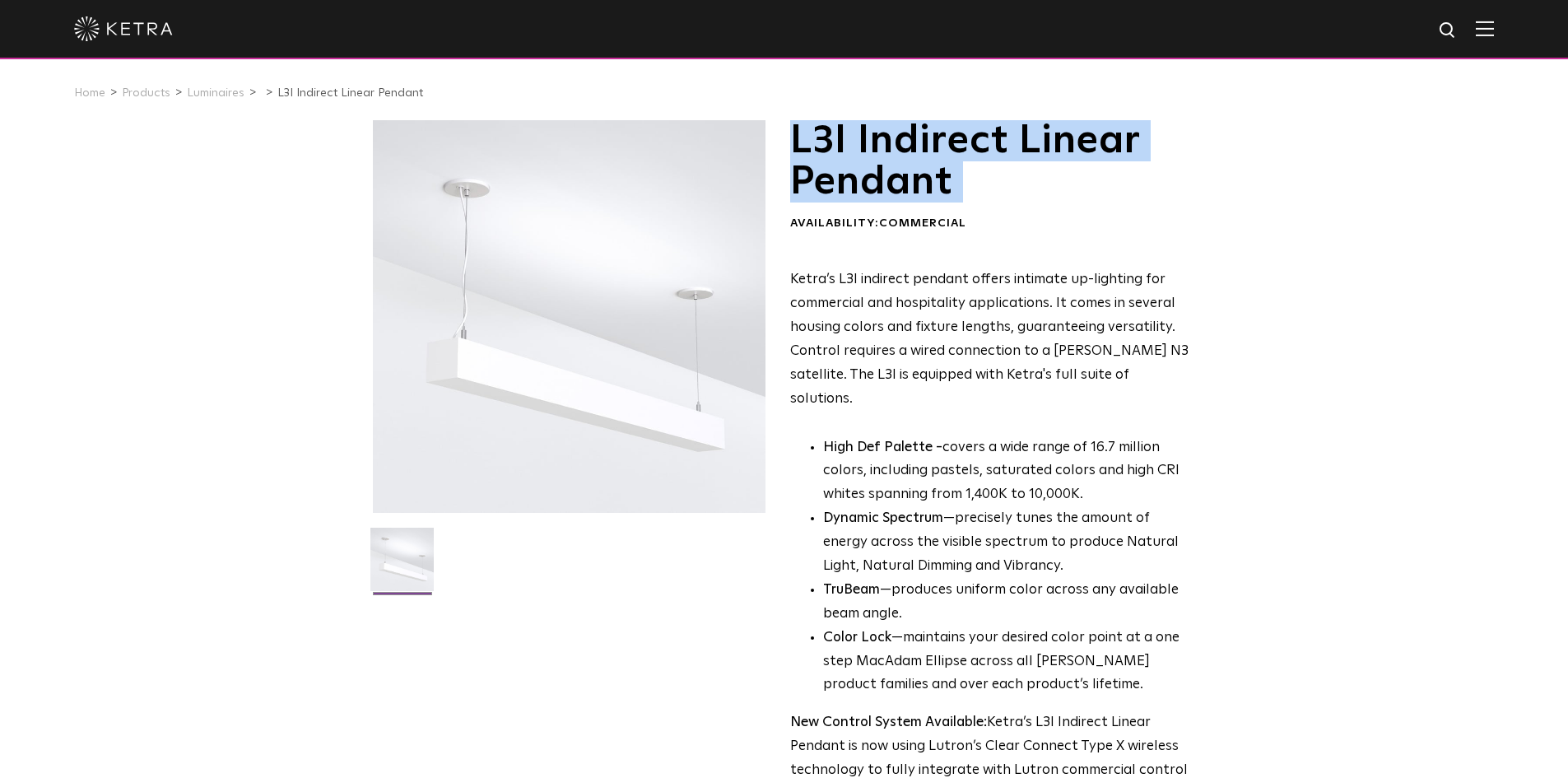
click at [969, 151] on h1 "L3I Indirect Linear Pendant" at bounding box center [991, 162] width 401 height 83
click at [1069, 163] on h1 "L3I Indirect Linear Pendant" at bounding box center [991, 162] width 401 height 83
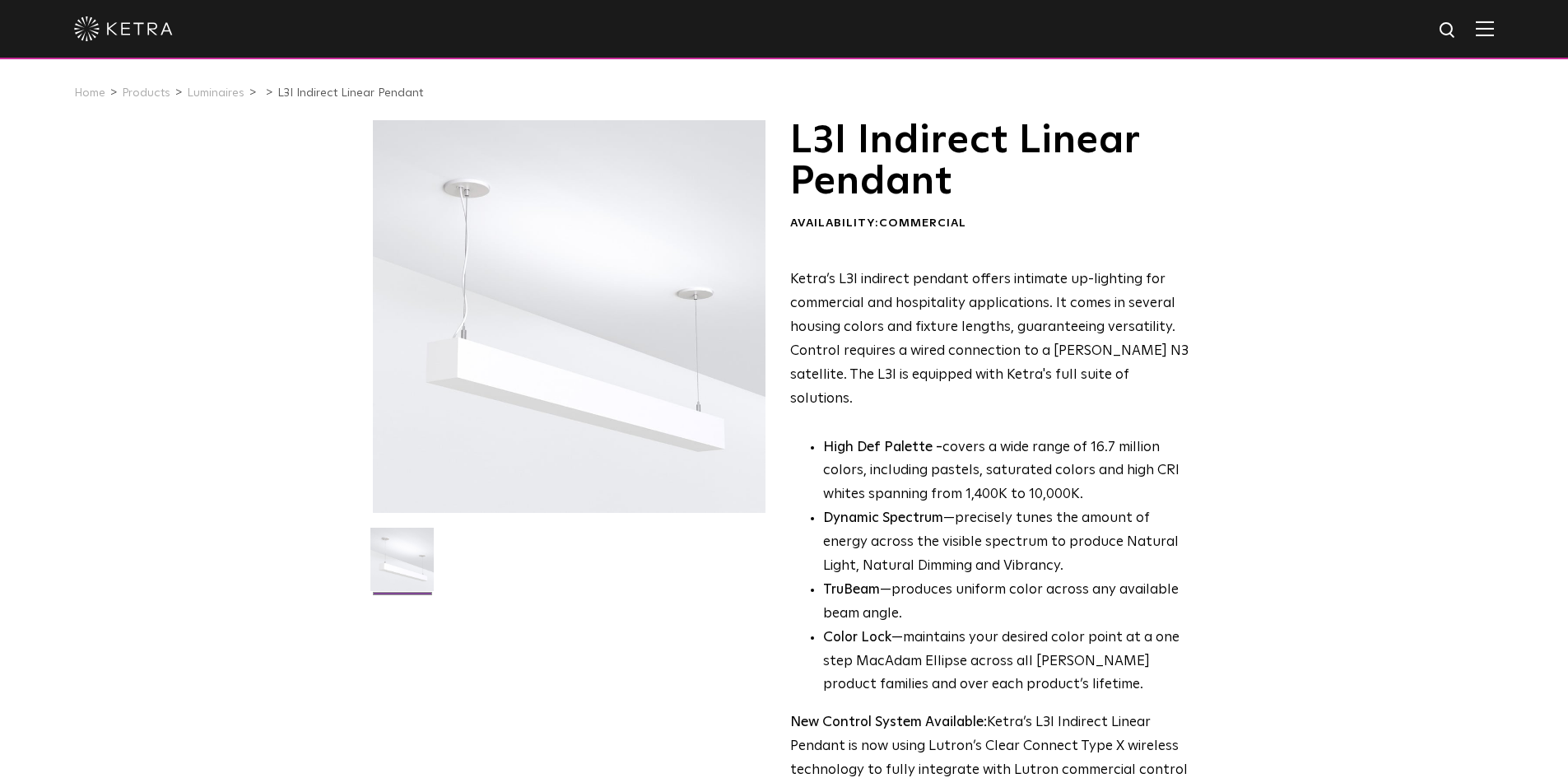
click at [1031, 255] on div "L3I Indirect Linear Pendant Availability: Commercial Ketra’s L3I indirect penda…" at bounding box center [991, 464] width 401 height 687
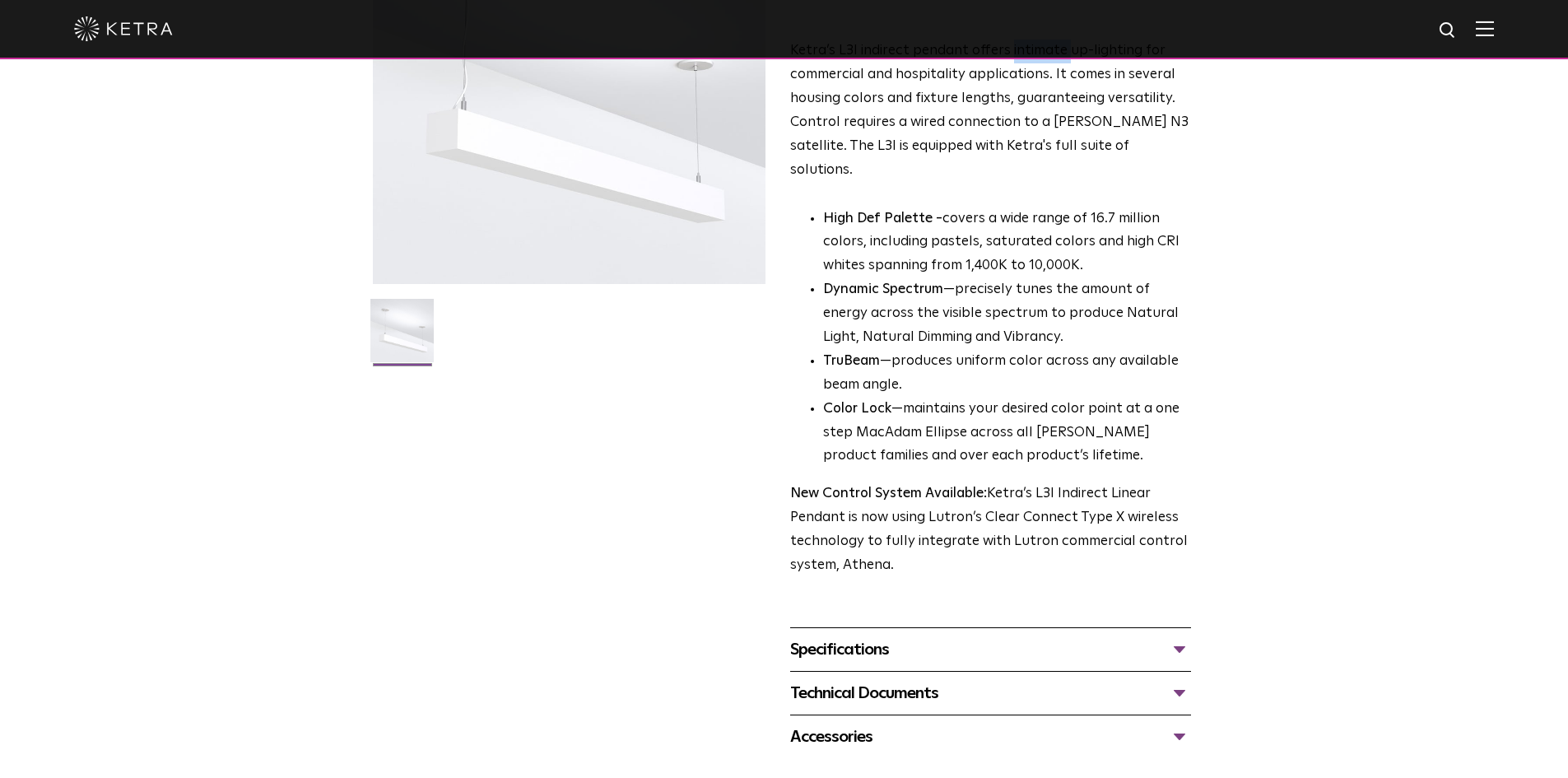
scroll to position [247, 0]
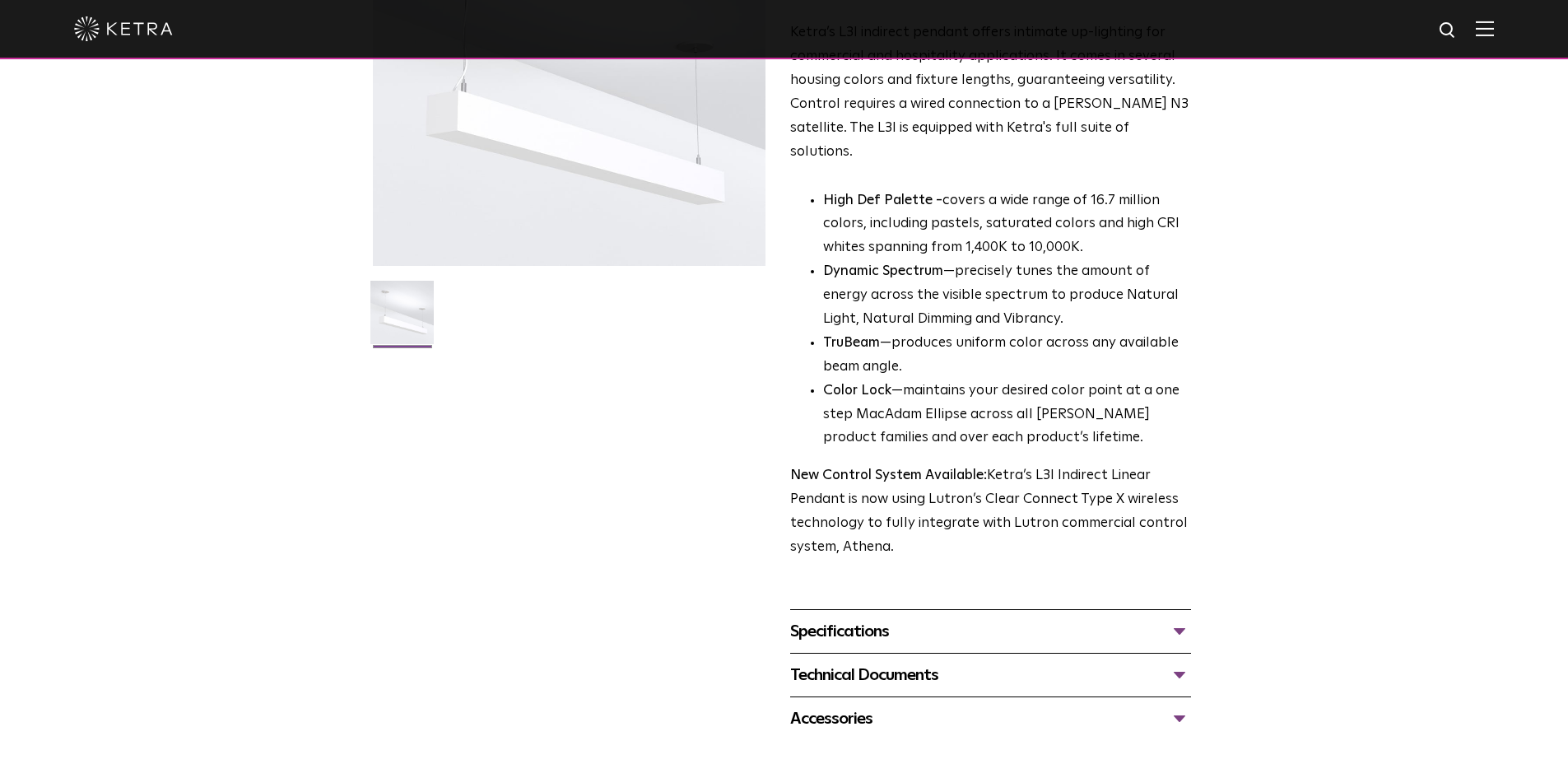
click at [995, 270] on li "Dynamic Spectrum —precisely tunes the amount of energy across the visible spect…" at bounding box center [1006, 296] width 368 height 71
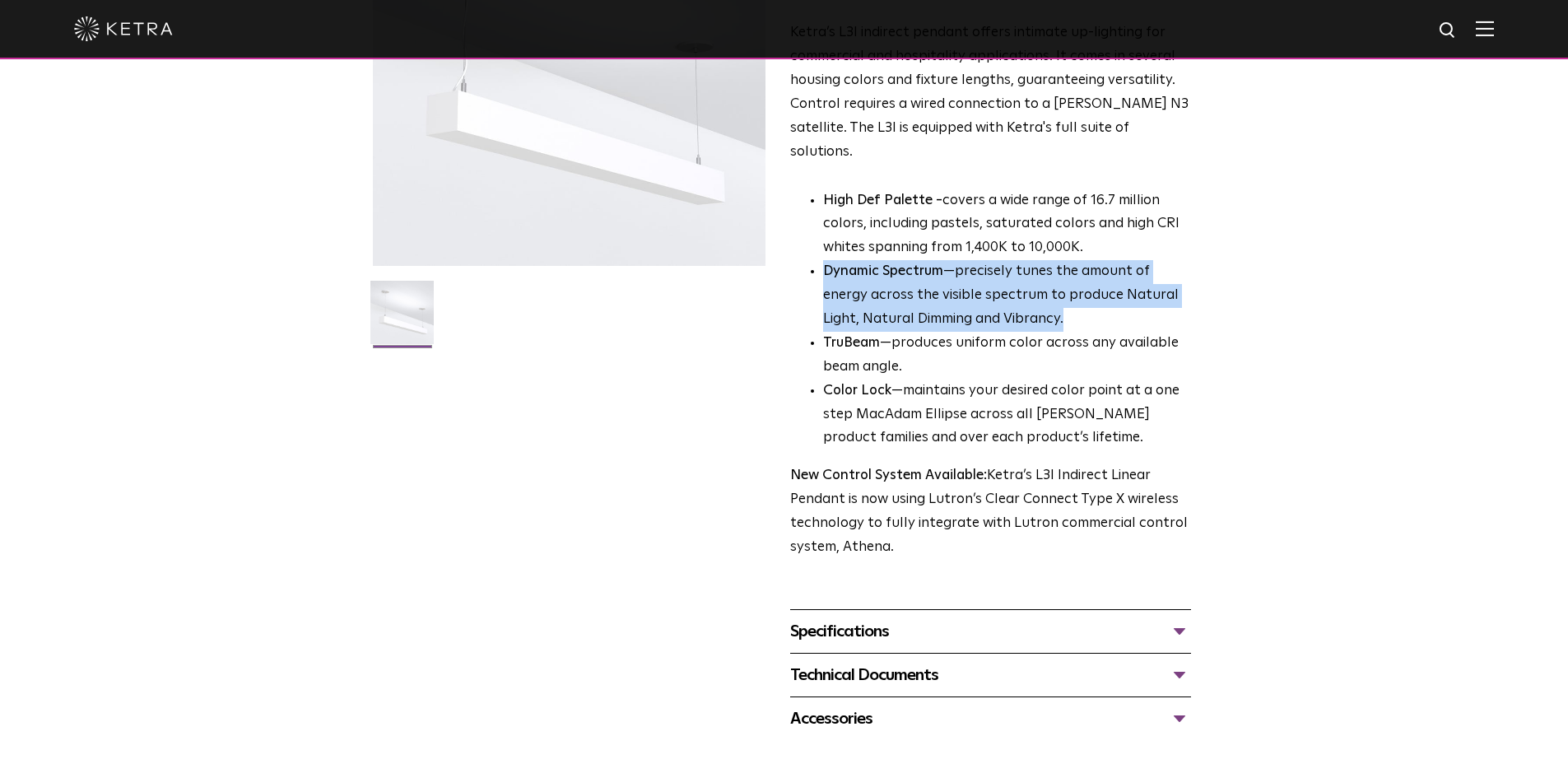
click at [995, 270] on li "Dynamic Spectrum —precisely tunes the amount of energy across the visible spect…" at bounding box center [1006, 296] width 368 height 71
click at [1013, 261] on li "Dynamic Spectrum —precisely tunes the amount of energy across the visible spect…" at bounding box center [1006, 296] width 368 height 71
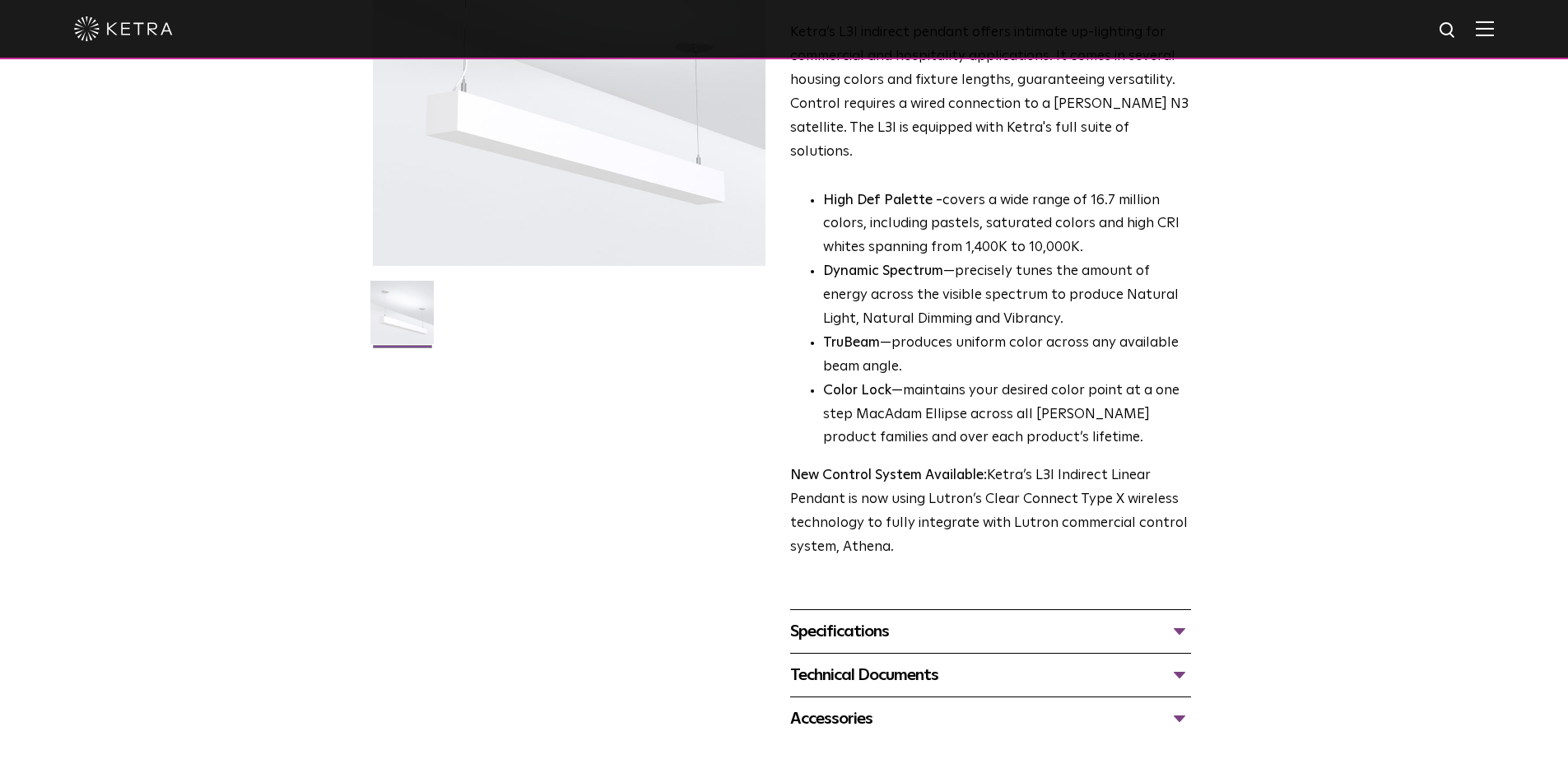
click at [983, 332] on li "TruBeam —produces uniform color across any available beam angle." at bounding box center [1006, 356] width 368 height 48
click at [1000, 390] on li "Color Lock —maintains your desired color point at a one step MacAdam Ellipse ac…" at bounding box center [1006, 415] width 368 height 71
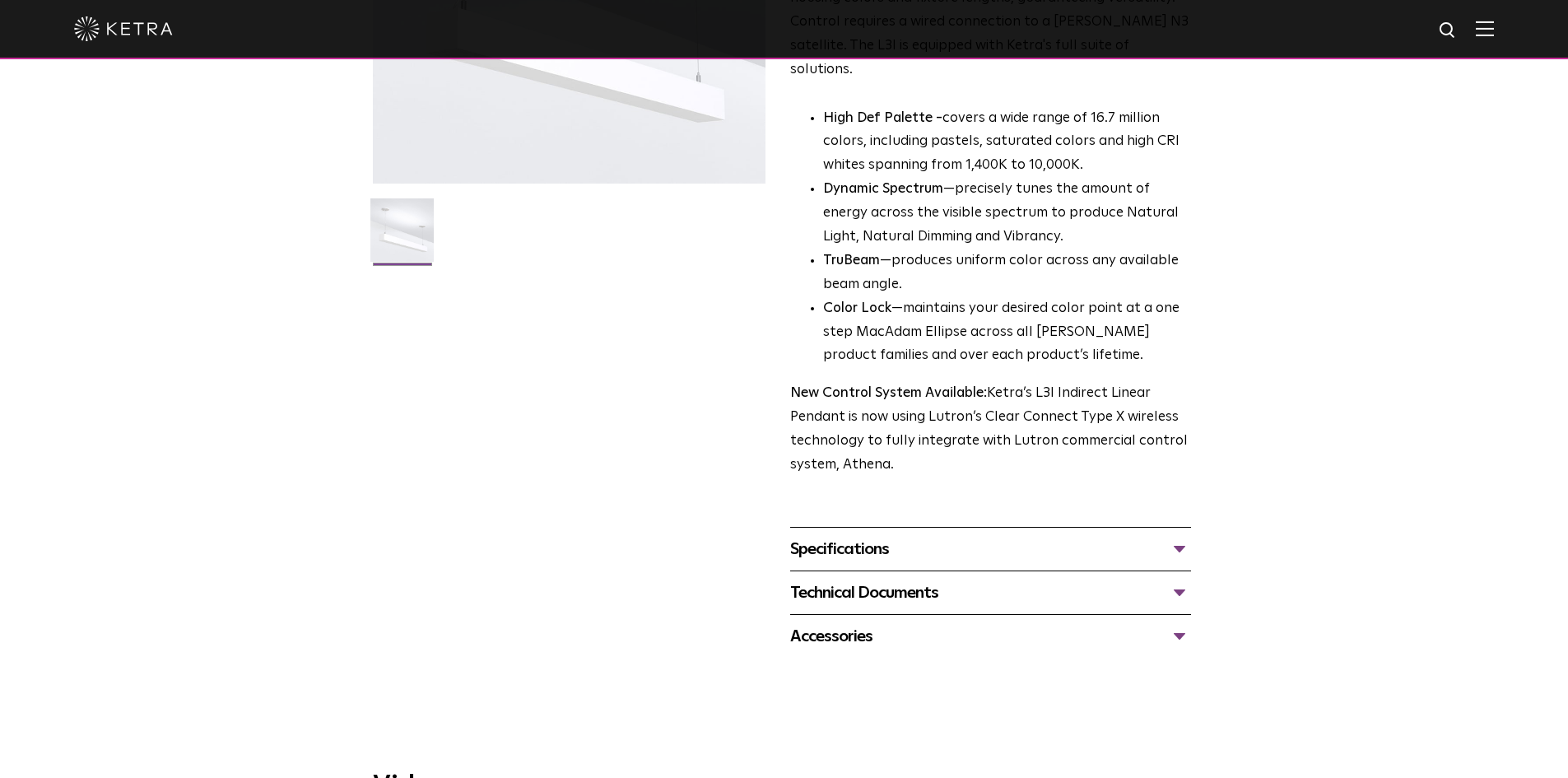
click at [997, 536] on div "Specifications" at bounding box center [991, 549] width 401 height 26
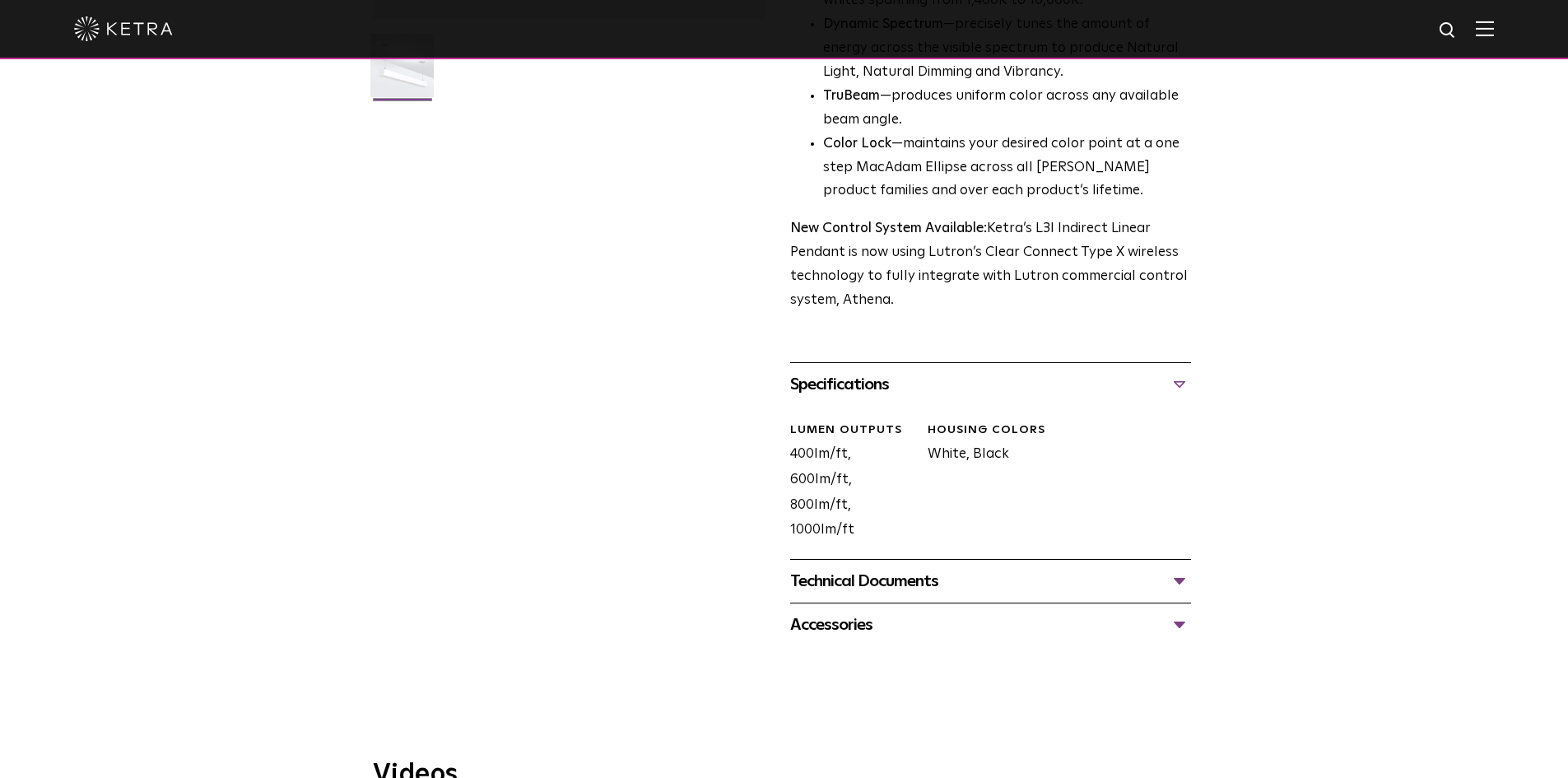
click at [939, 568] on div "Technical Documents" at bounding box center [991, 581] width 401 height 26
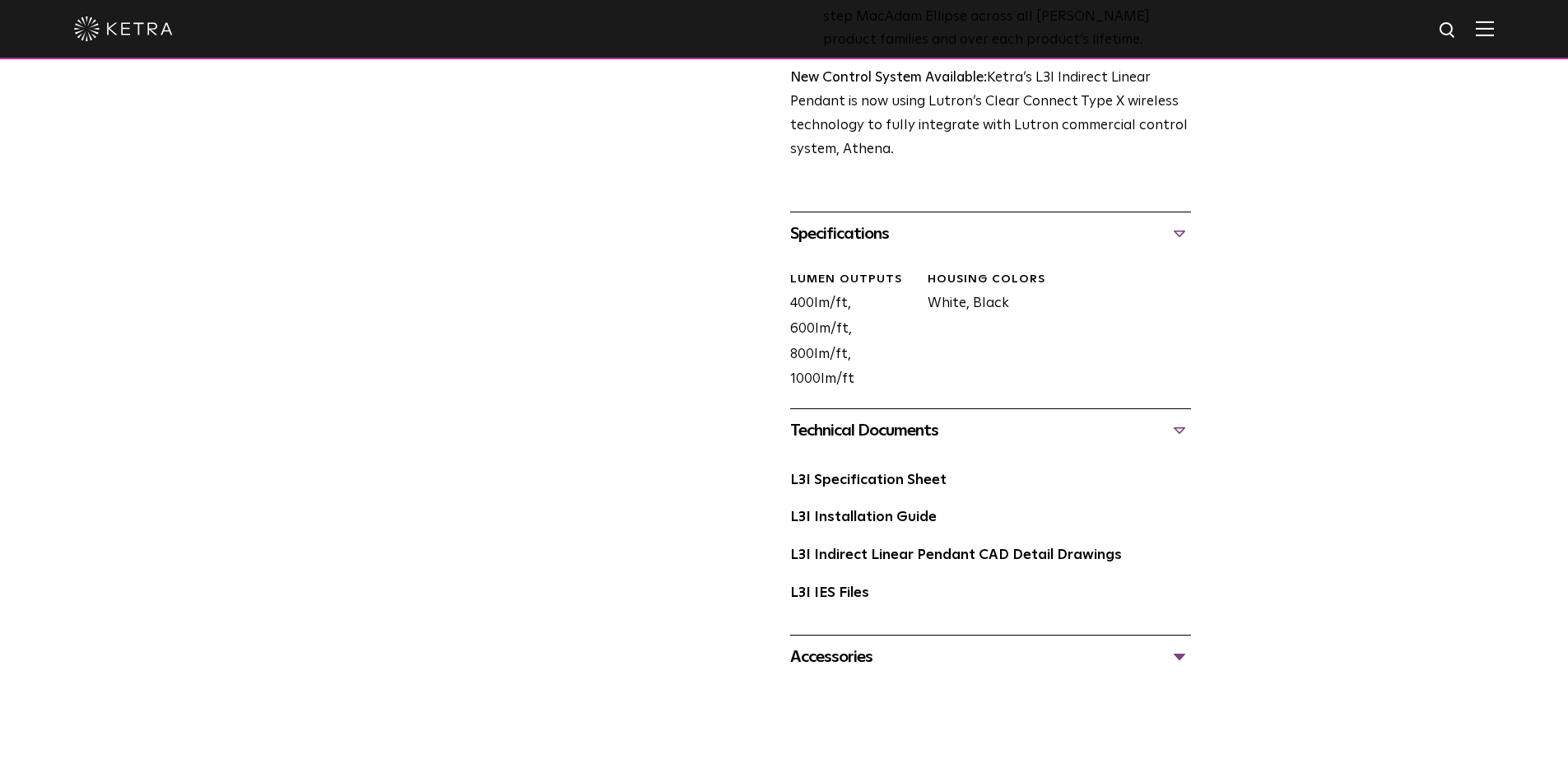
scroll to position [659, 0]
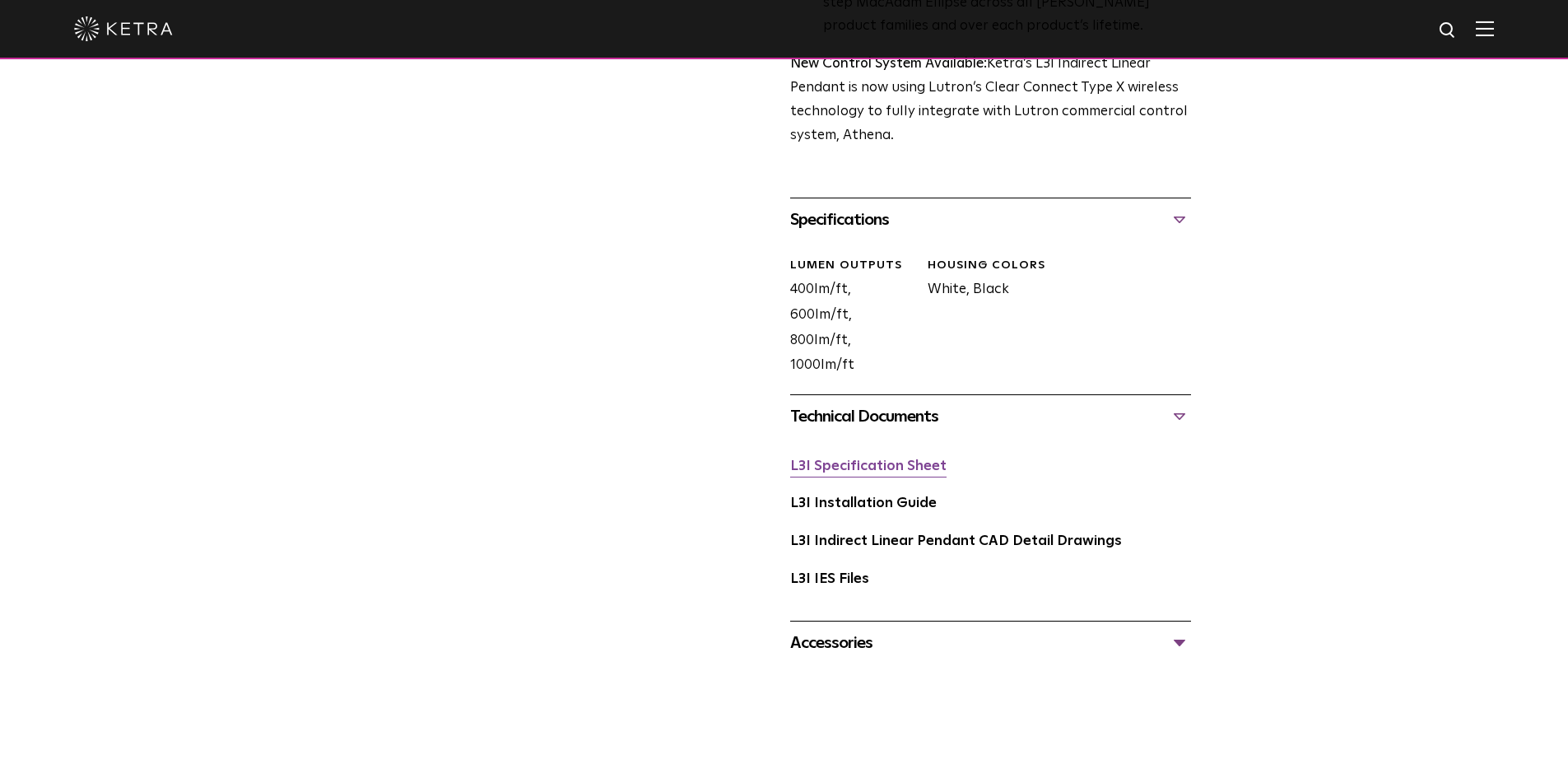
click at [895, 460] on link "L3I Specification Sheet" at bounding box center [868, 466] width 157 height 14
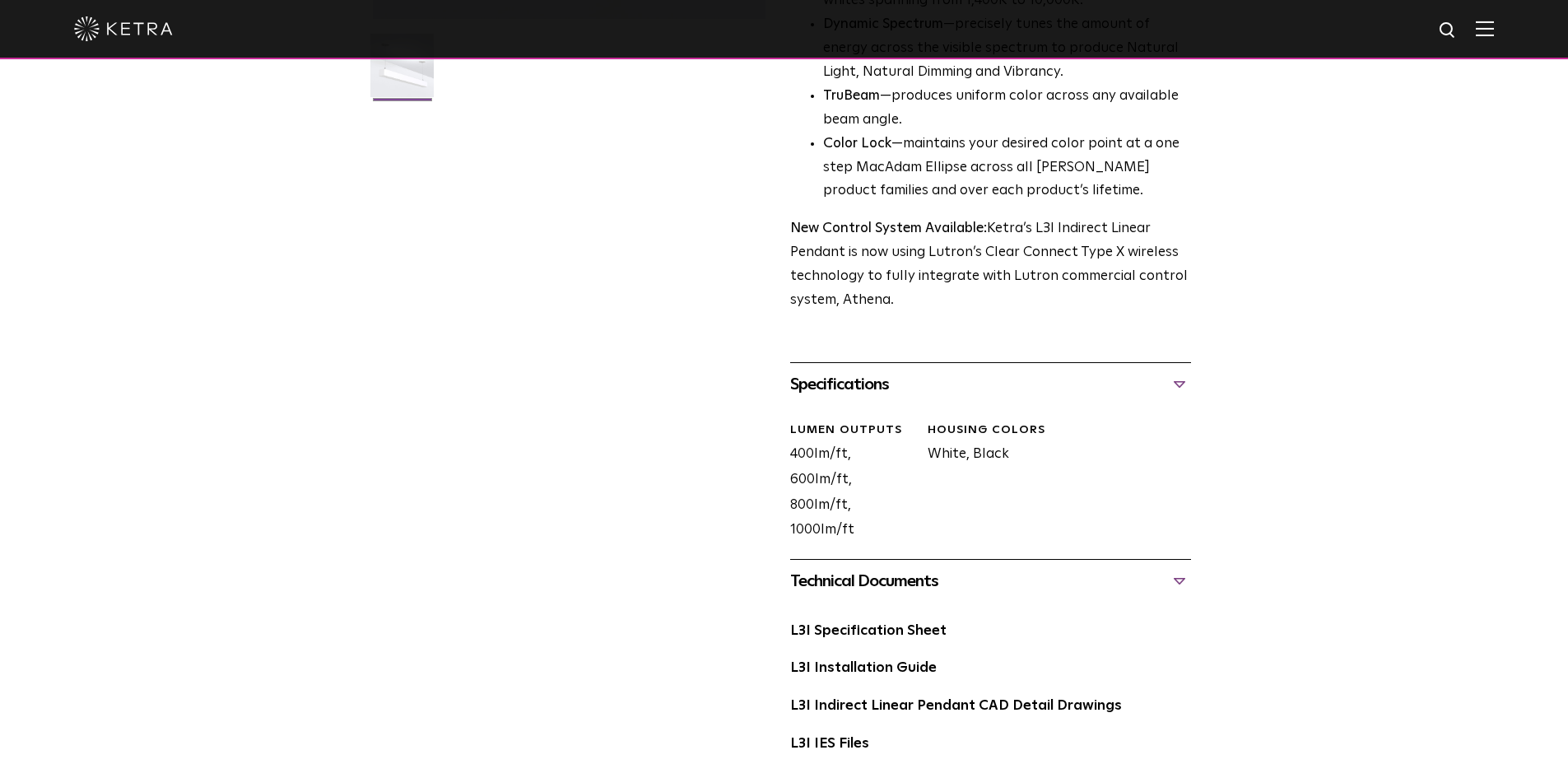
scroll to position [906, 0]
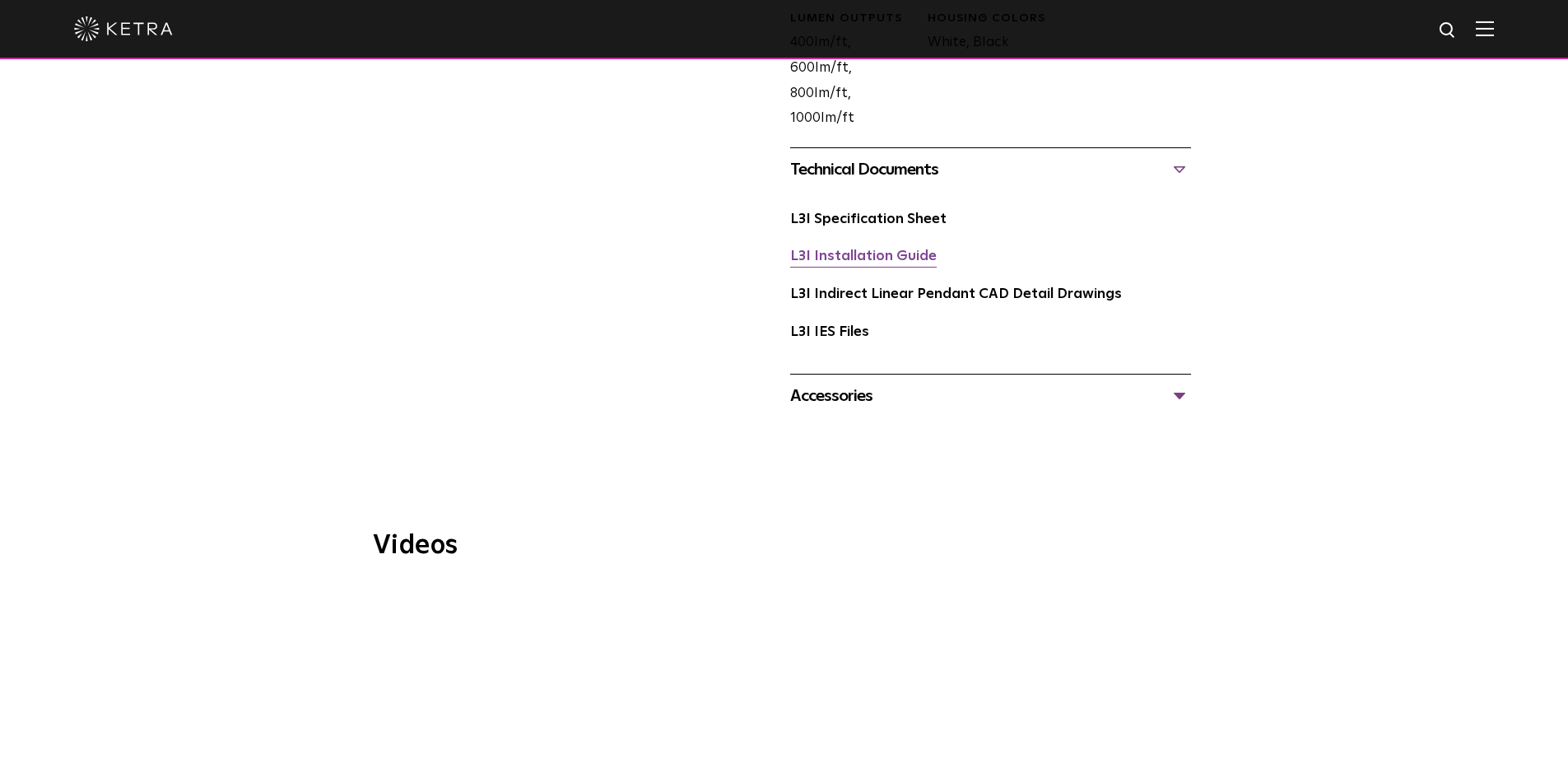
click at [896, 249] on link "L3I Installation Guide" at bounding box center [864, 256] width 146 height 14
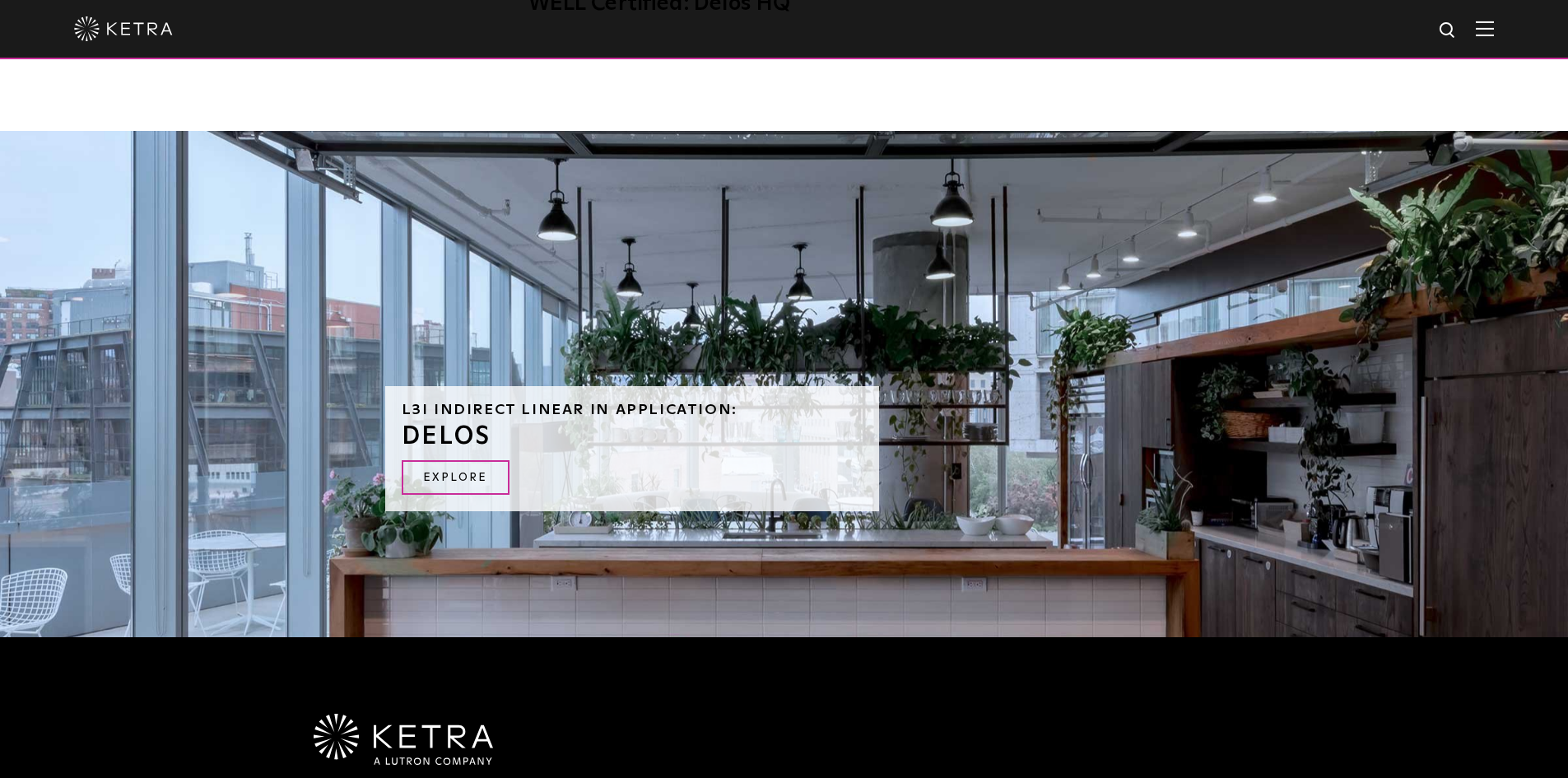
scroll to position [2142, 0]
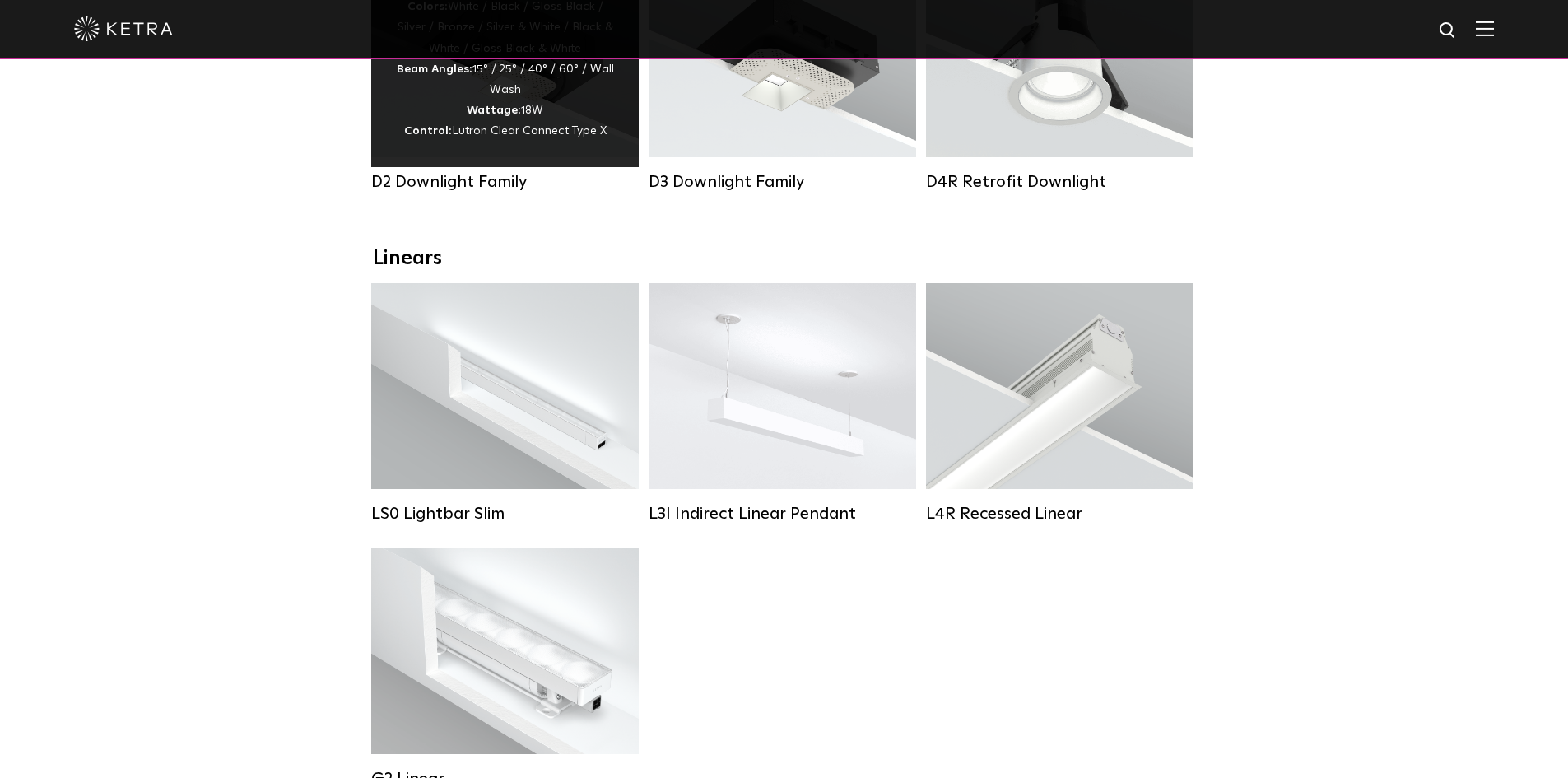
scroll to position [83, 0]
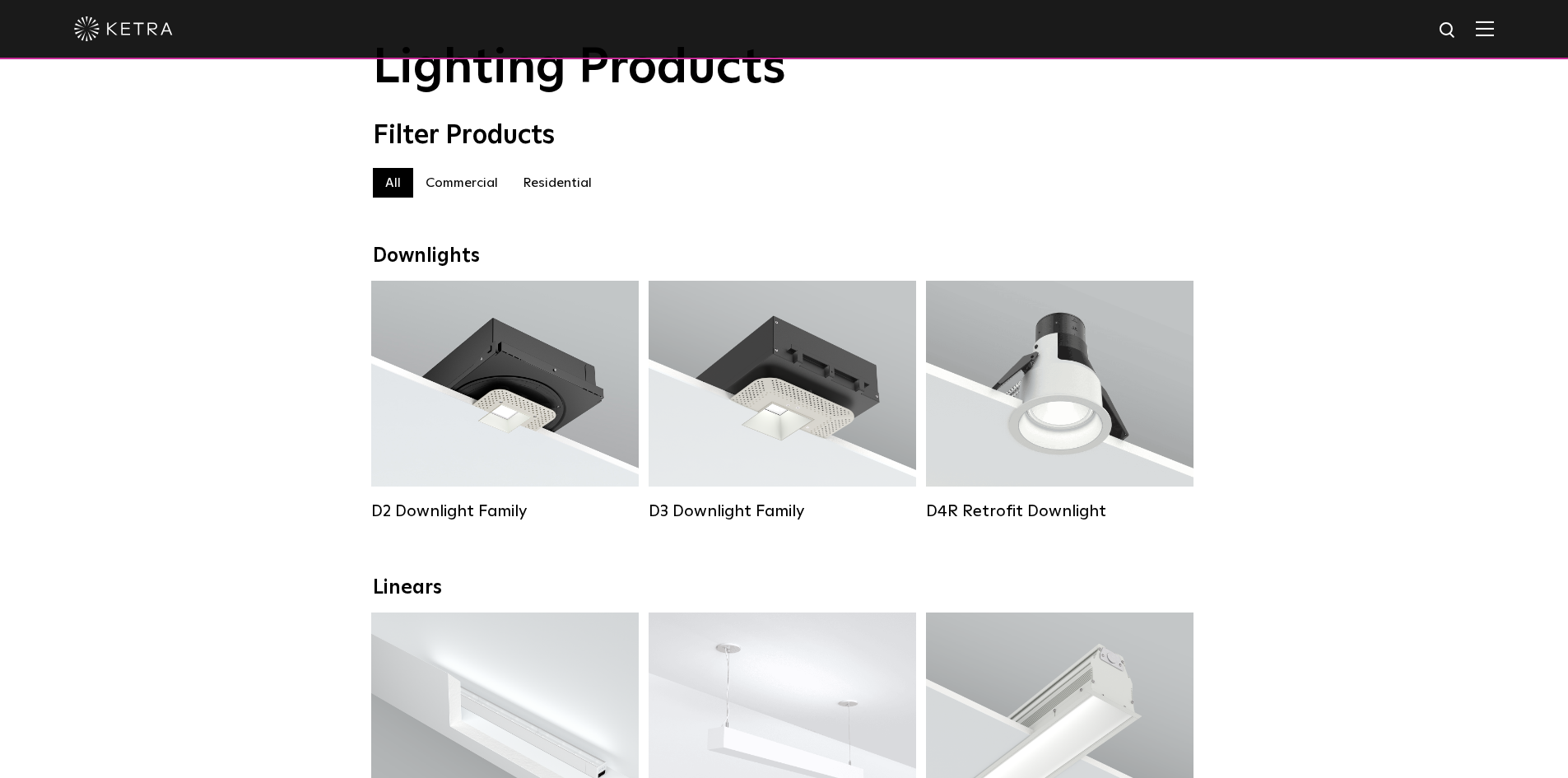
click at [568, 185] on label "Residential" at bounding box center [557, 183] width 94 height 30
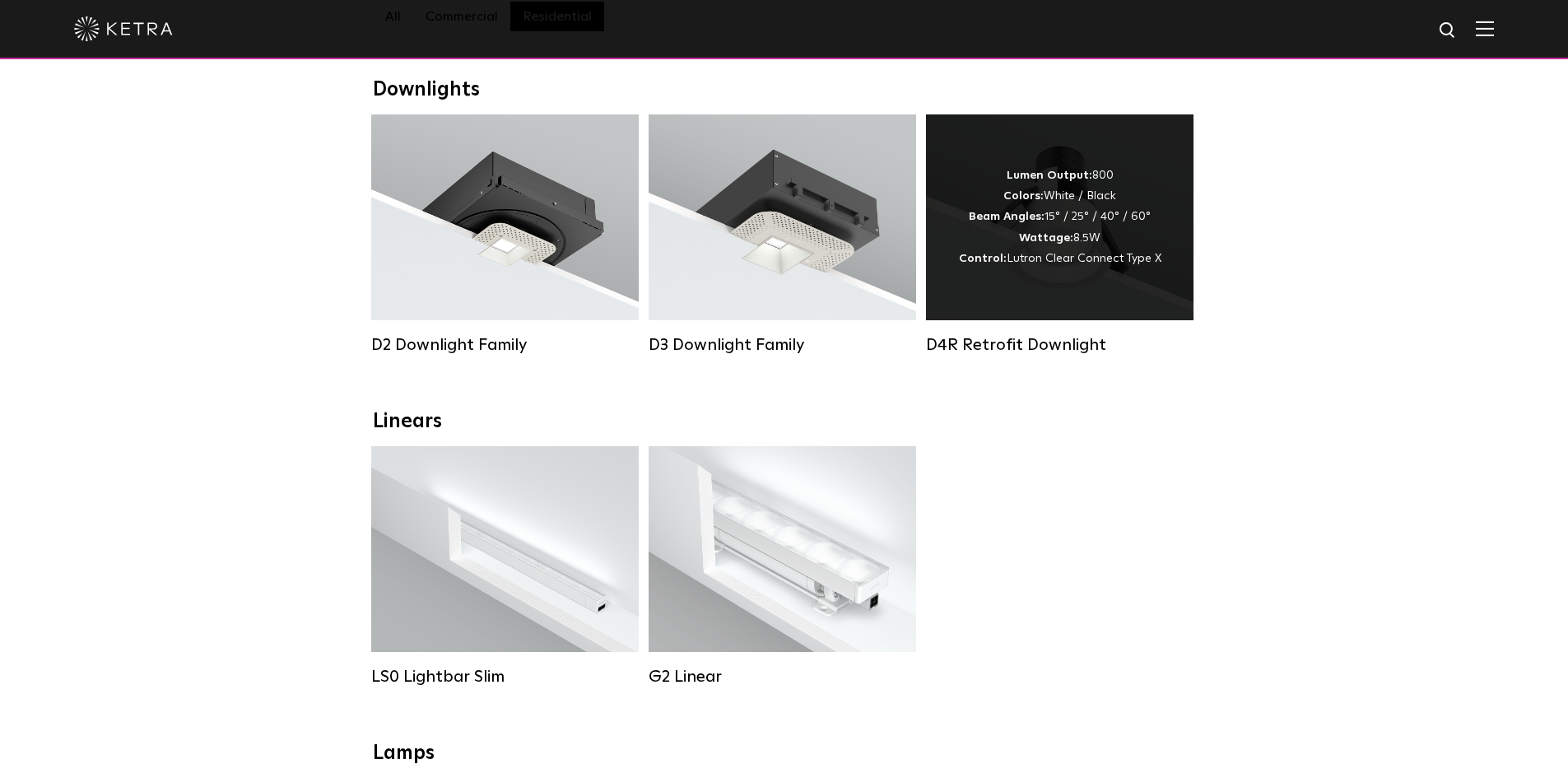
scroll to position [412, 0]
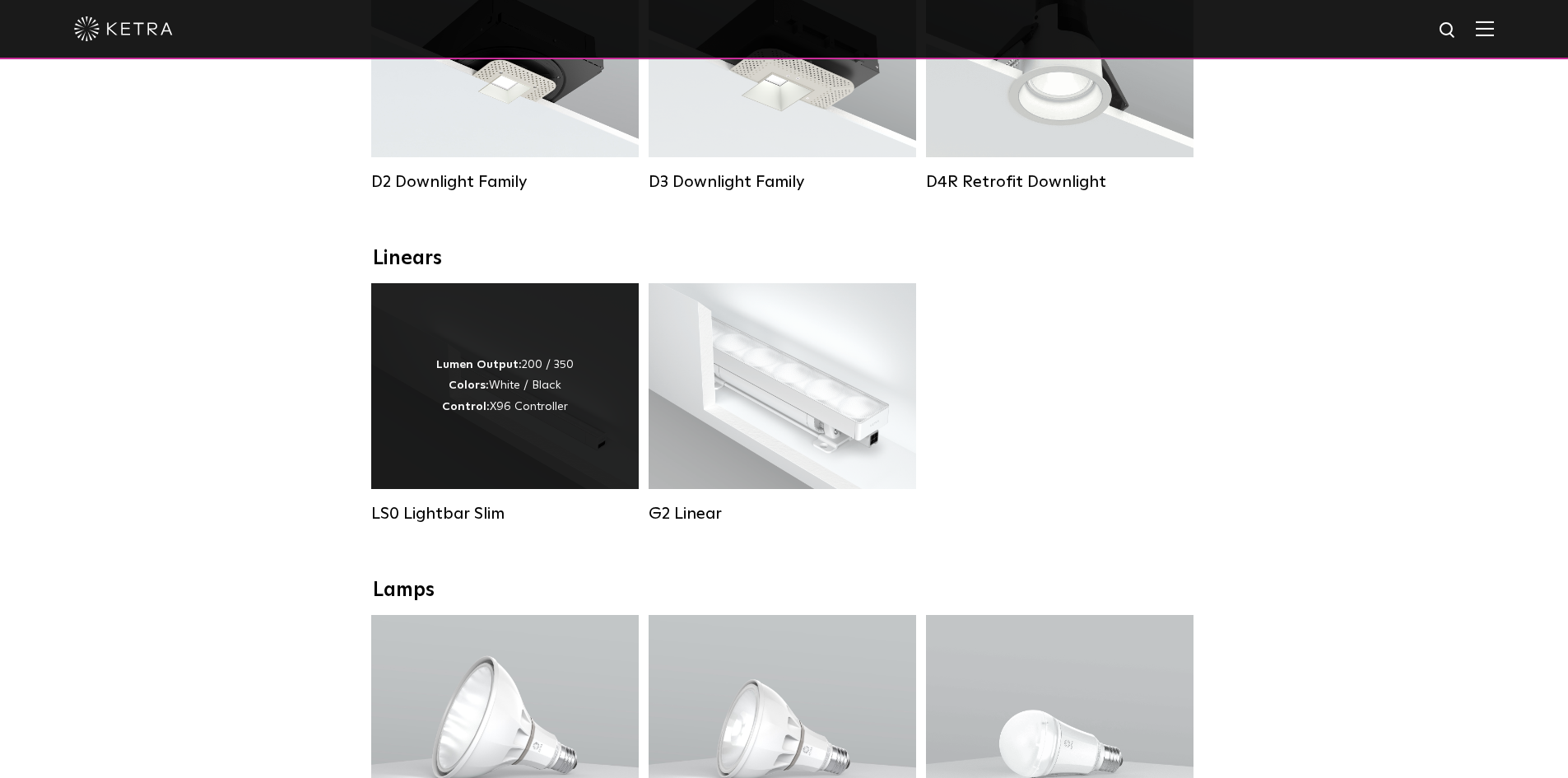
click at [440, 524] on div "LS0 Lightbar Slim" at bounding box center [505, 514] width 268 height 19
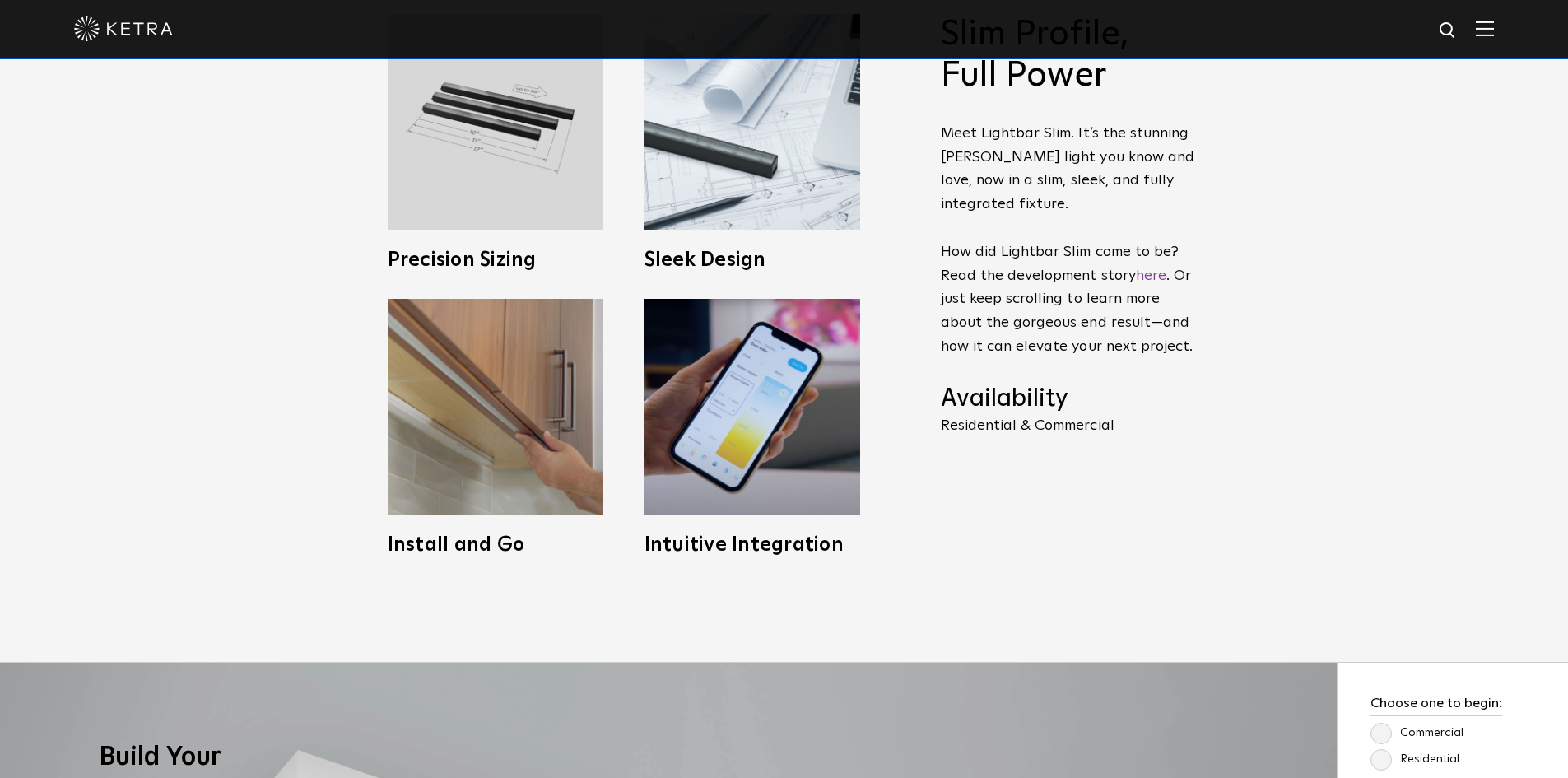
scroll to position [906, 0]
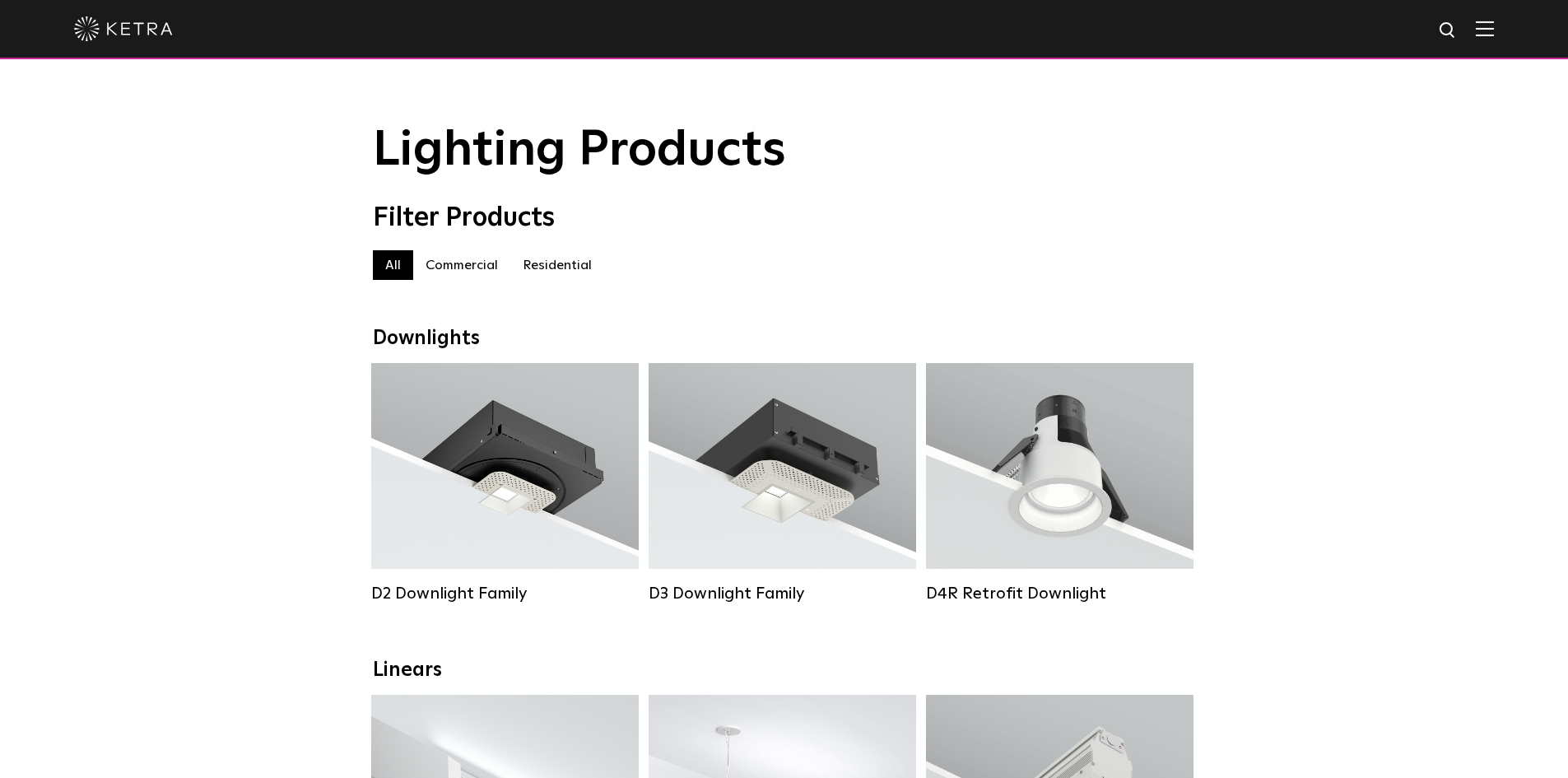
click at [476, 266] on label "Commercial" at bounding box center [462, 265] width 97 height 30
click at [556, 270] on label "Residential" at bounding box center [557, 265] width 94 height 30
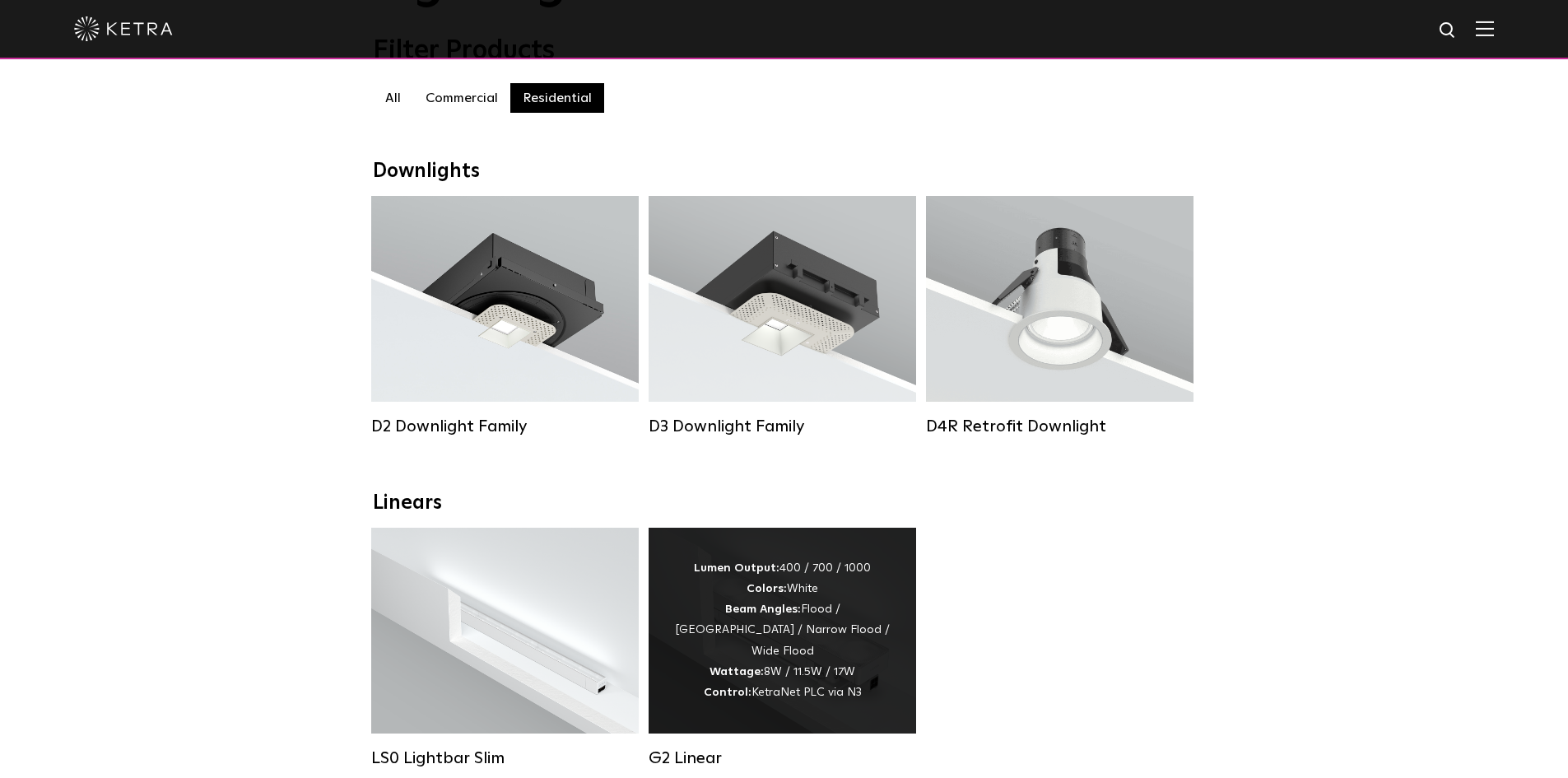
scroll to position [412, 0]
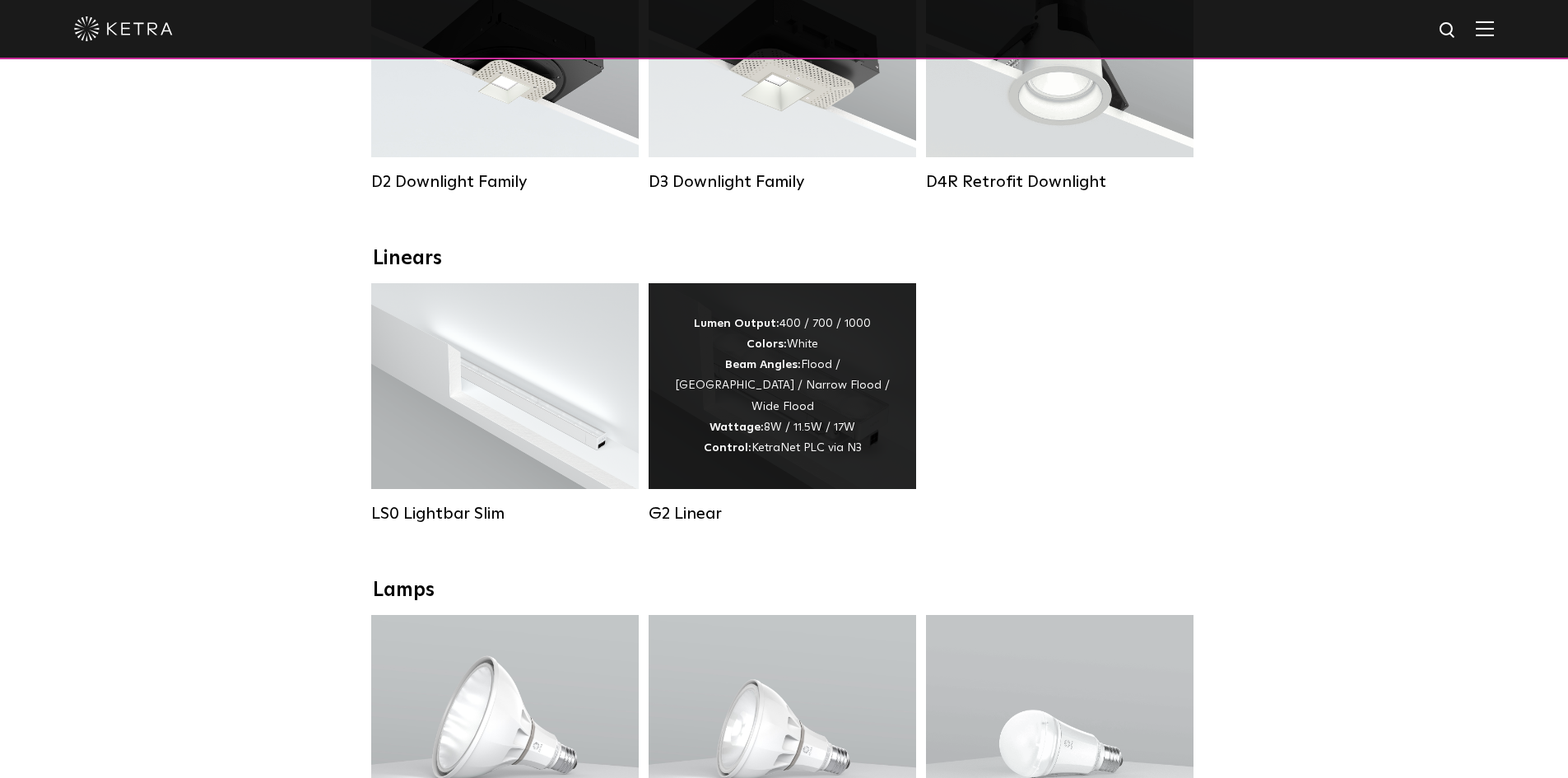
click at [868, 448] on div "Lumen Output: 400 / 700 / 1000 Colors: White Beam Angles: Flood / [GEOGRAPHIC_D…" at bounding box center [782, 386] width 218 height 145
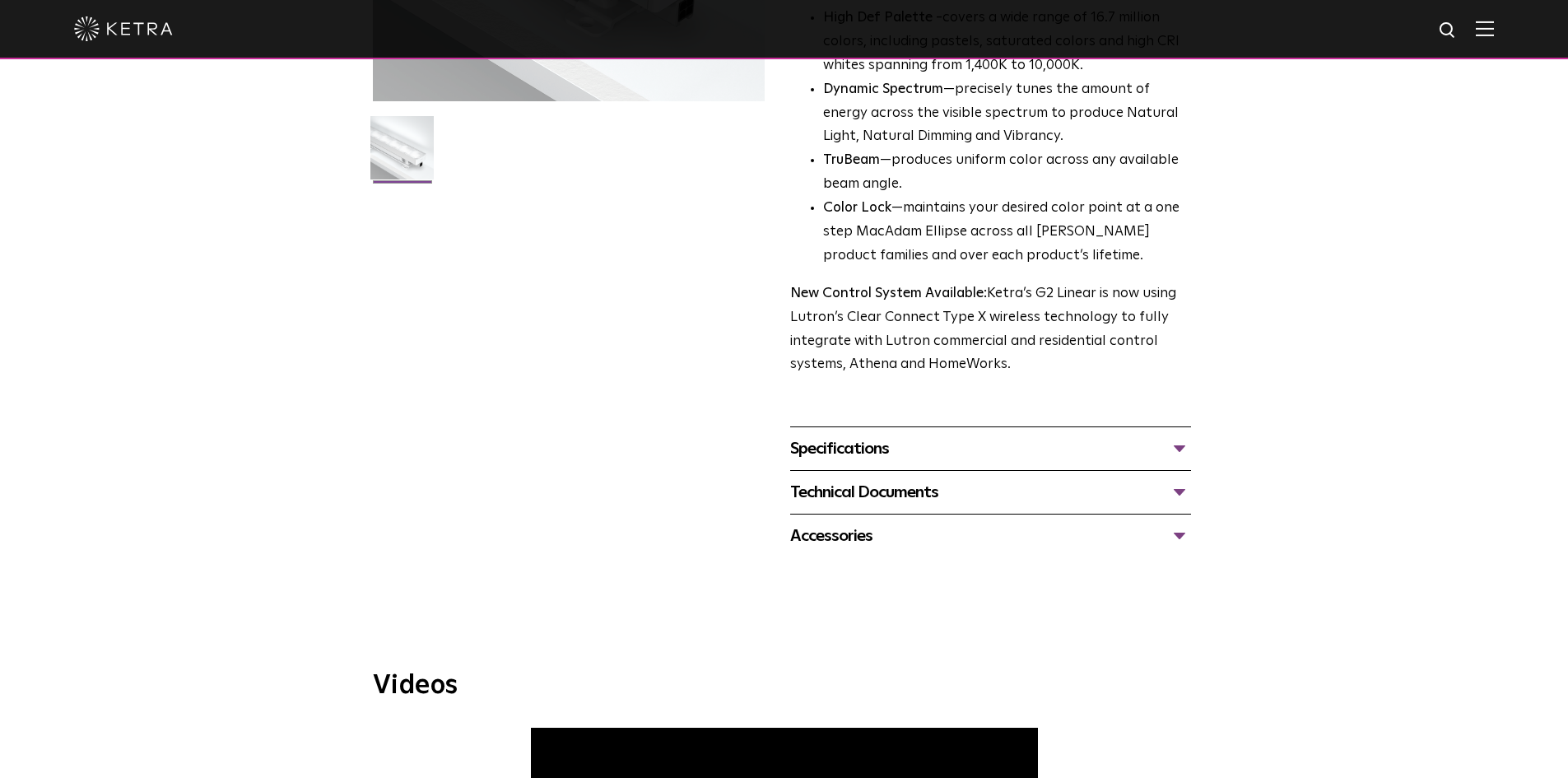
scroll to position [741, 0]
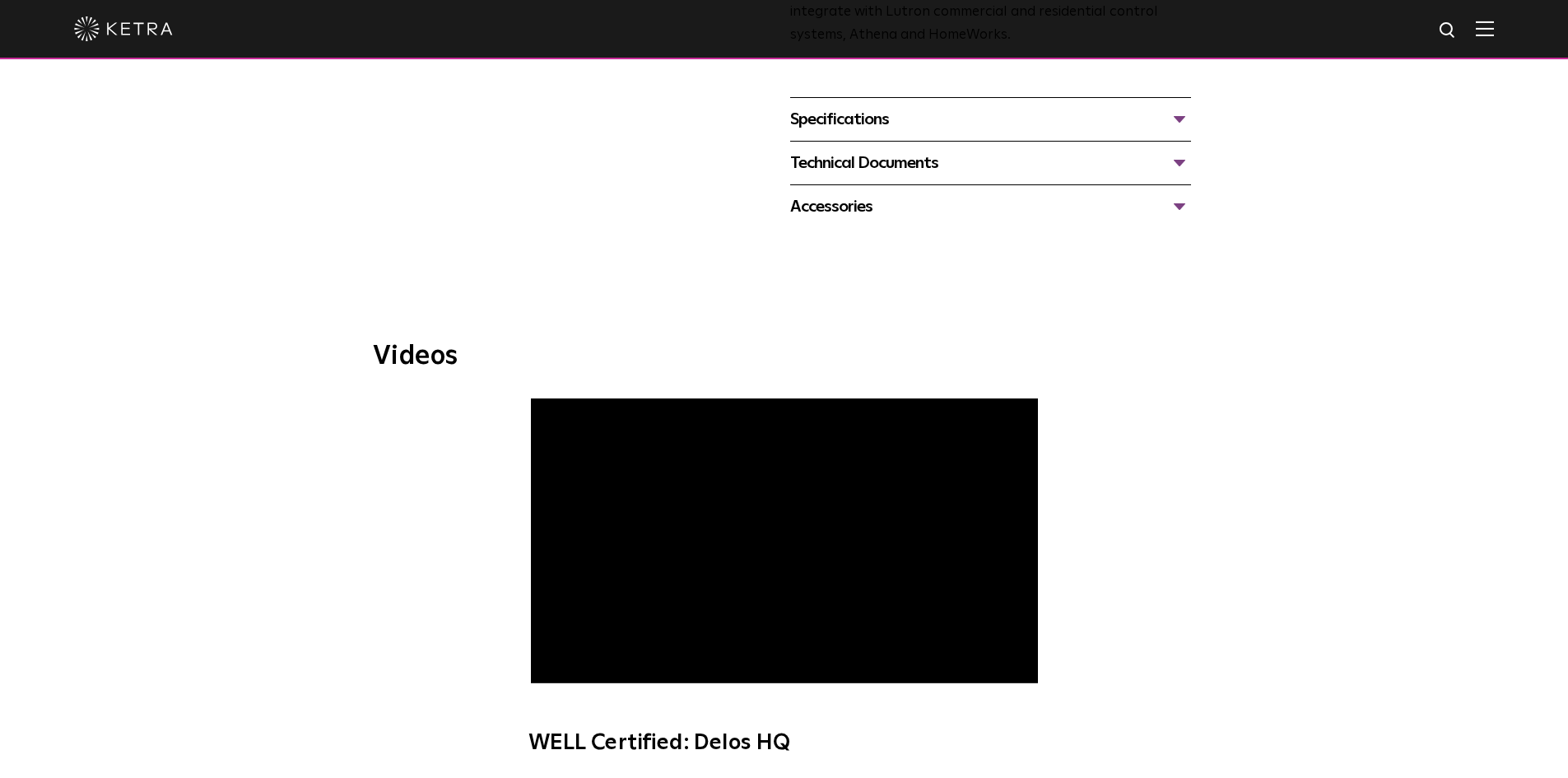
click at [858, 120] on div "Specifications" at bounding box center [991, 120] width 401 height 26
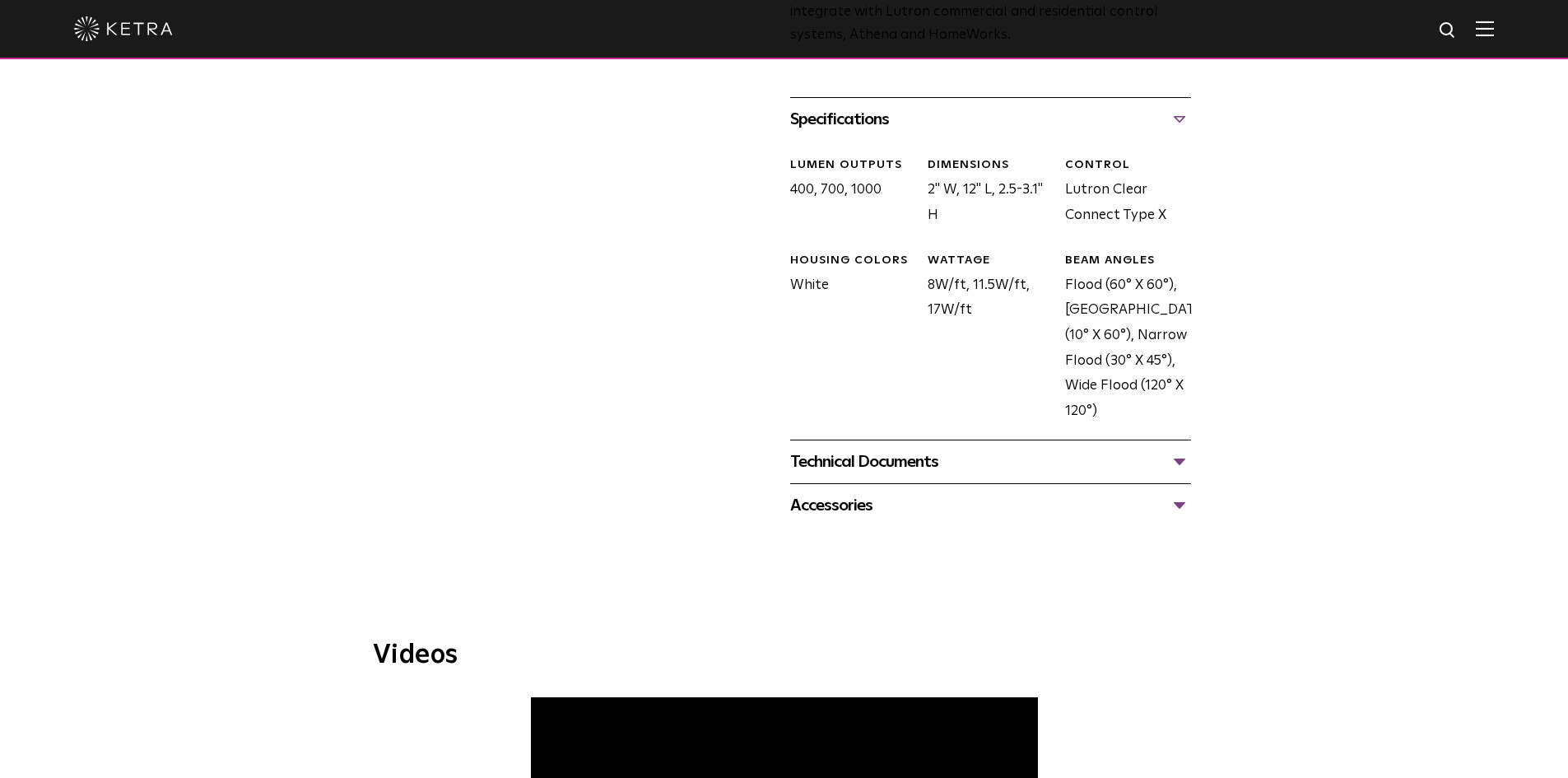
click at [1013, 196] on div "DIMENSIONS 2" W, 12" L, 2.5-3.1" H" at bounding box center [984, 193] width 137 height 70
click at [1135, 259] on div "BEAM ANGLES" at bounding box center [1127, 261] width 125 height 17
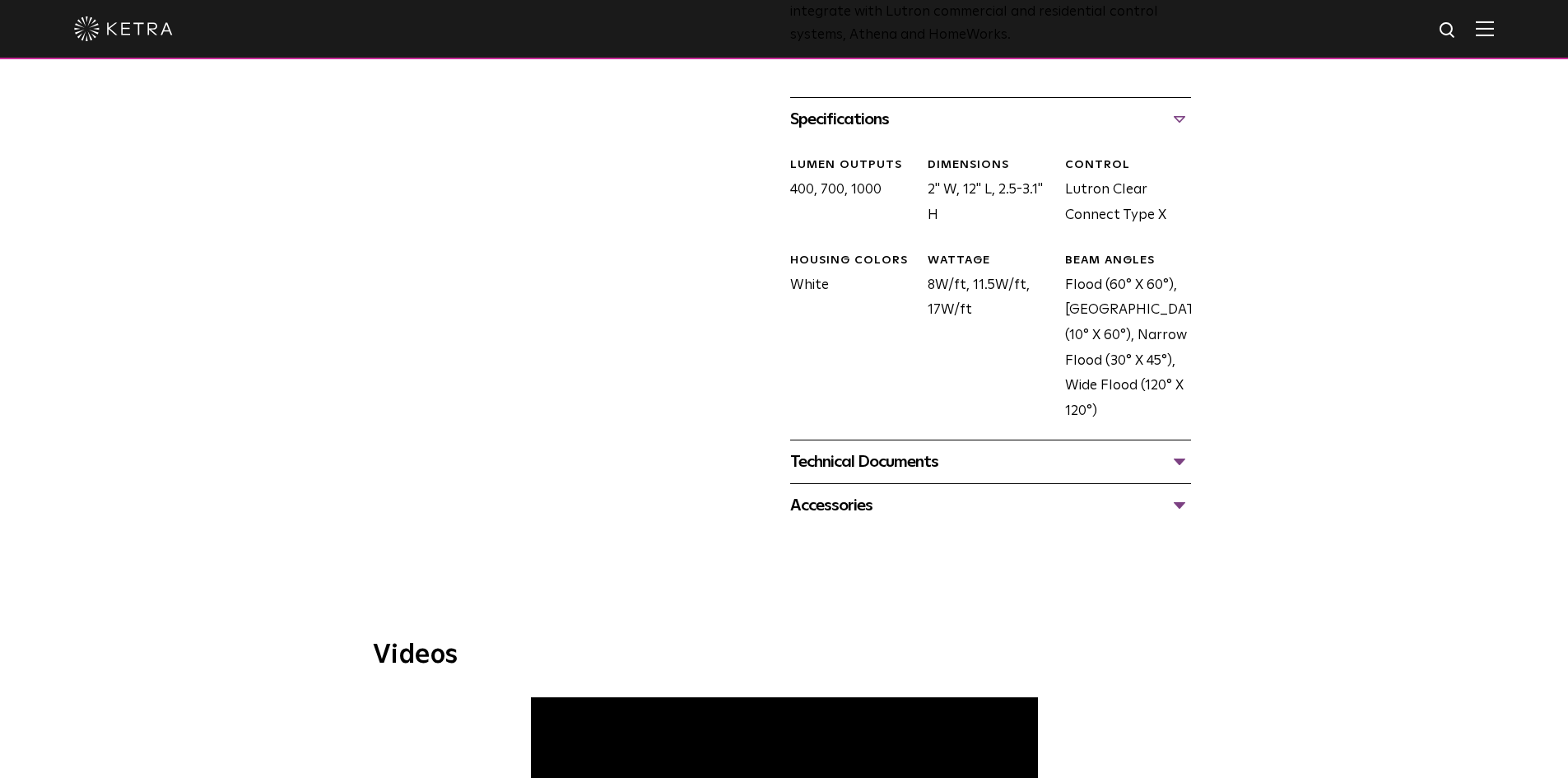
click at [1135, 259] on div "BEAM ANGLES" at bounding box center [1127, 261] width 125 height 17
click at [1137, 303] on div "BEAM ANGLES Flood (60° X 60°), Graze (10° X 60°), Narrow Flood (30° X 45°), Wid…" at bounding box center [1121, 338] width 137 height 172
click at [1152, 289] on div "BEAM ANGLES Flood (60° X 60°), Graze (10° X 60°), Narrow Flood (30° X 45°), Wid…" at bounding box center [1121, 338] width 137 height 172
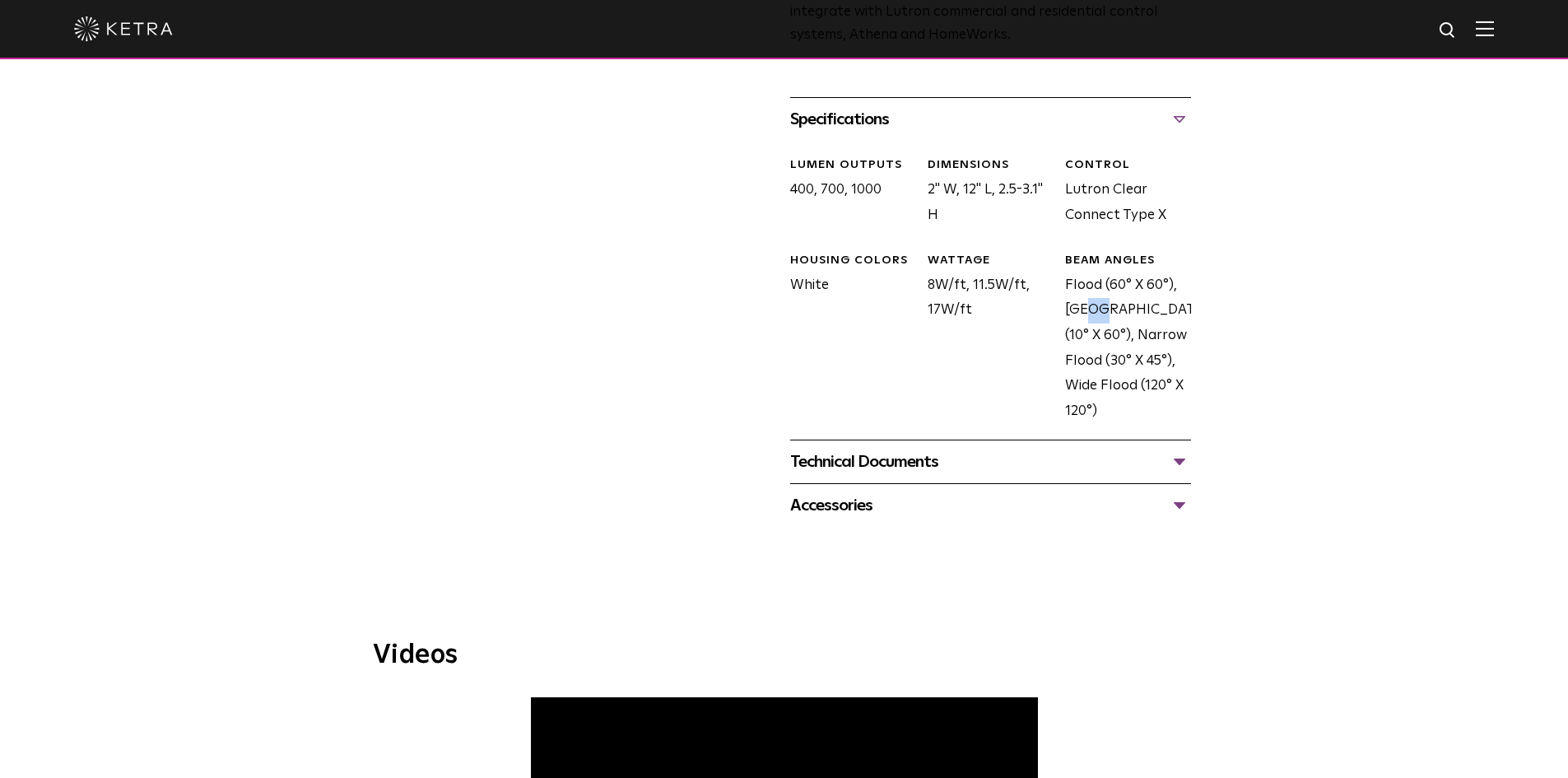
click at [1152, 289] on div "BEAM ANGLES Flood (60° X 60°), Graze (10° X 60°), Narrow Flood (30° X 45°), Wid…" at bounding box center [1121, 338] width 137 height 172
click at [1160, 284] on div "BEAM ANGLES Flood (60° X 60°), Graze (10° X 60°), Narrow Flood (30° X 45°), Wid…" at bounding box center [1121, 338] width 137 height 172
click at [1159, 284] on div "BEAM ANGLES Flood (60° X 60°), Graze (10° X 60°), Narrow Flood (30° X 45°), Wid…" at bounding box center [1121, 338] width 137 height 172
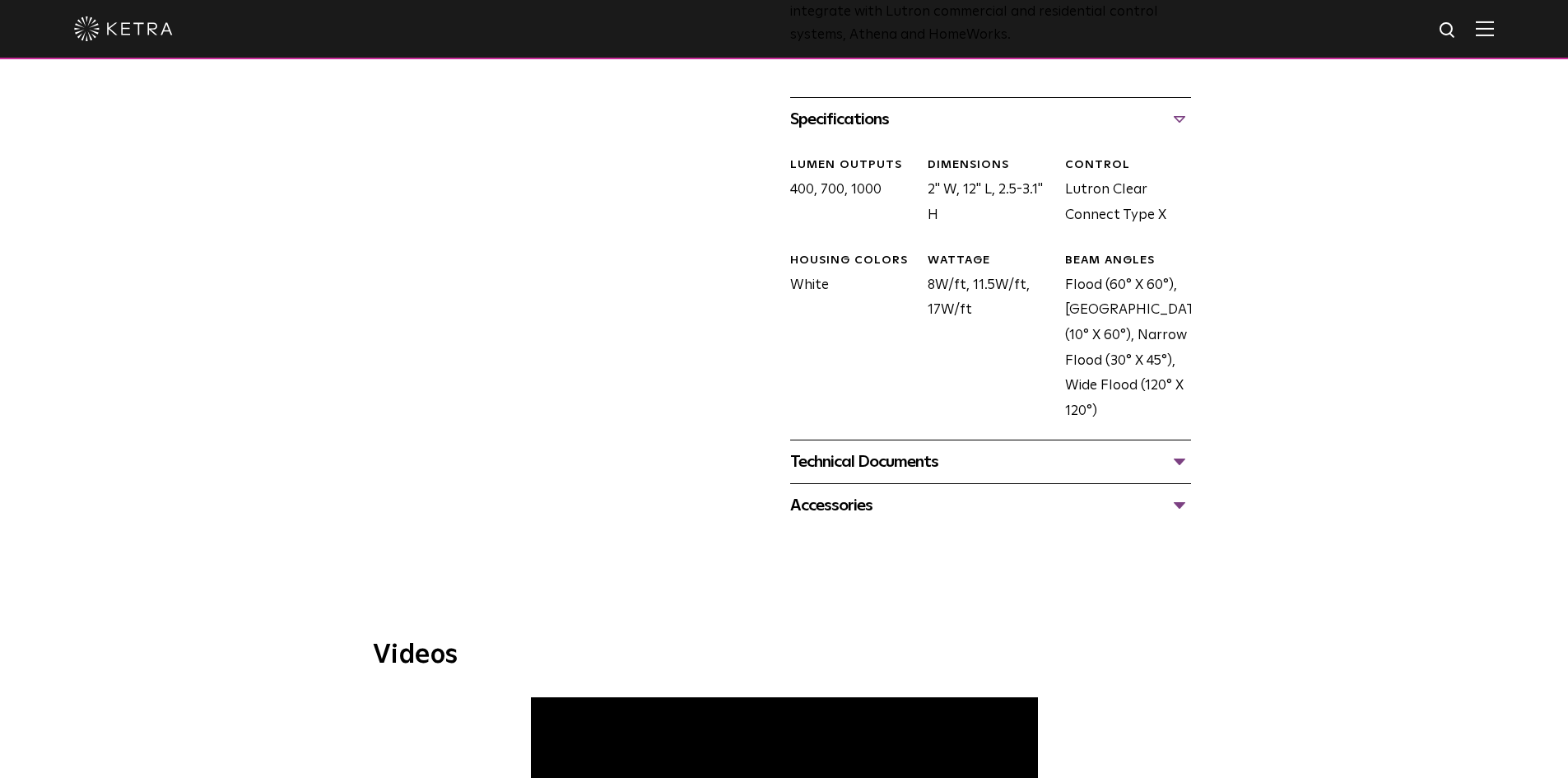
click at [1174, 298] on div "BEAM ANGLES Flood (60° X 60°), Graze (10° X 60°), Narrow Flood (30° X 45°), Wid…" at bounding box center [1121, 338] width 137 height 172
